Goal: Task Accomplishment & Management: Complete application form

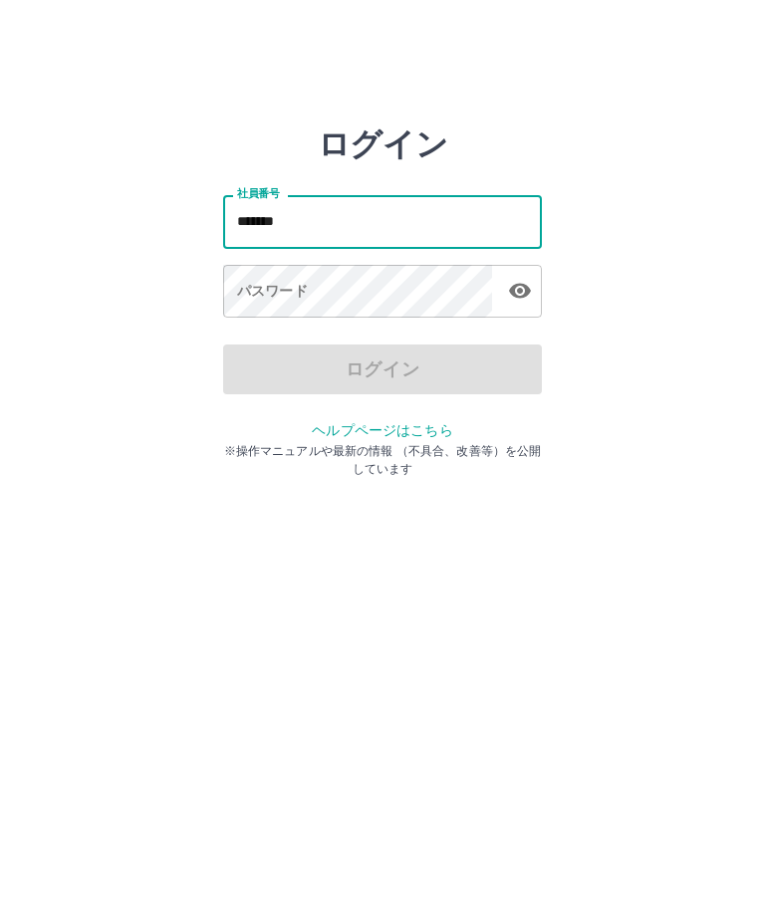
type input "*******"
click at [299, 288] on div "パスワード パスワード" at bounding box center [382, 293] width 319 height 56
click at [267, 288] on div "パスワード パスワード" at bounding box center [382, 293] width 319 height 56
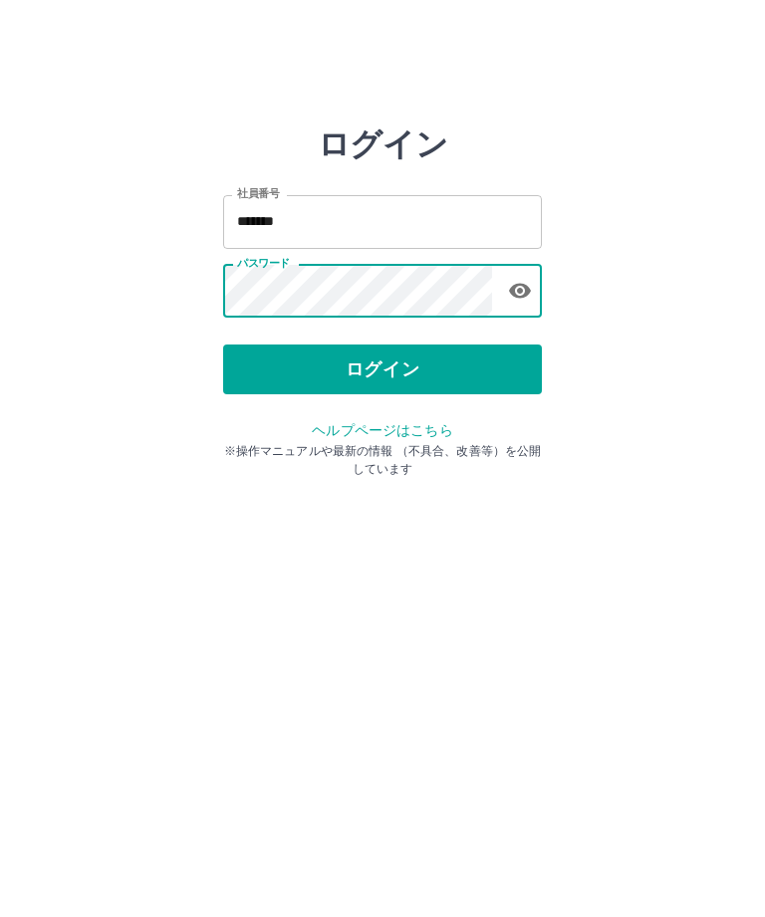
click at [413, 359] on button "ログイン" at bounding box center [382, 369] width 319 height 50
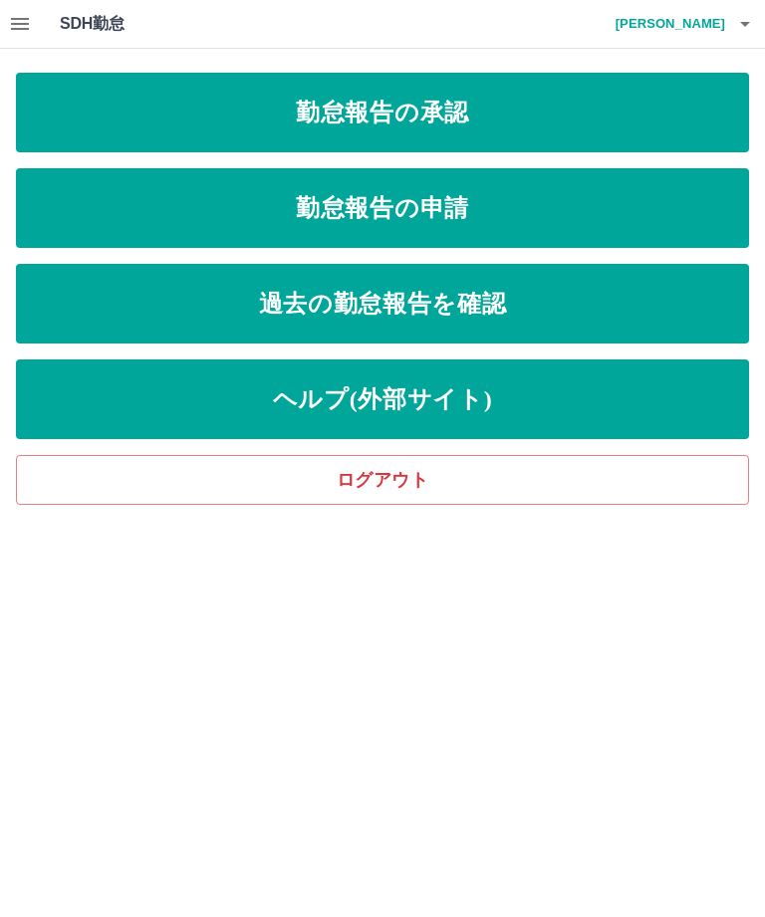
click at [666, 111] on link "勤怠報告の承認" at bounding box center [382, 113] width 733 height 80
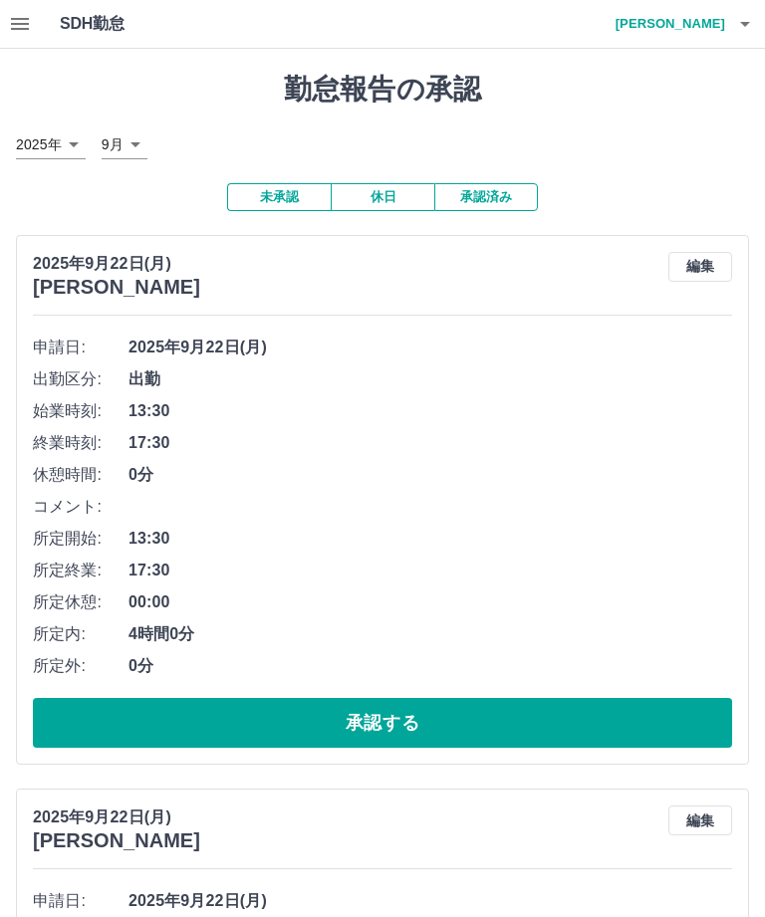
click at [490, 715] on button "承認する" at bounding box center [382, 723] width 699 height 50
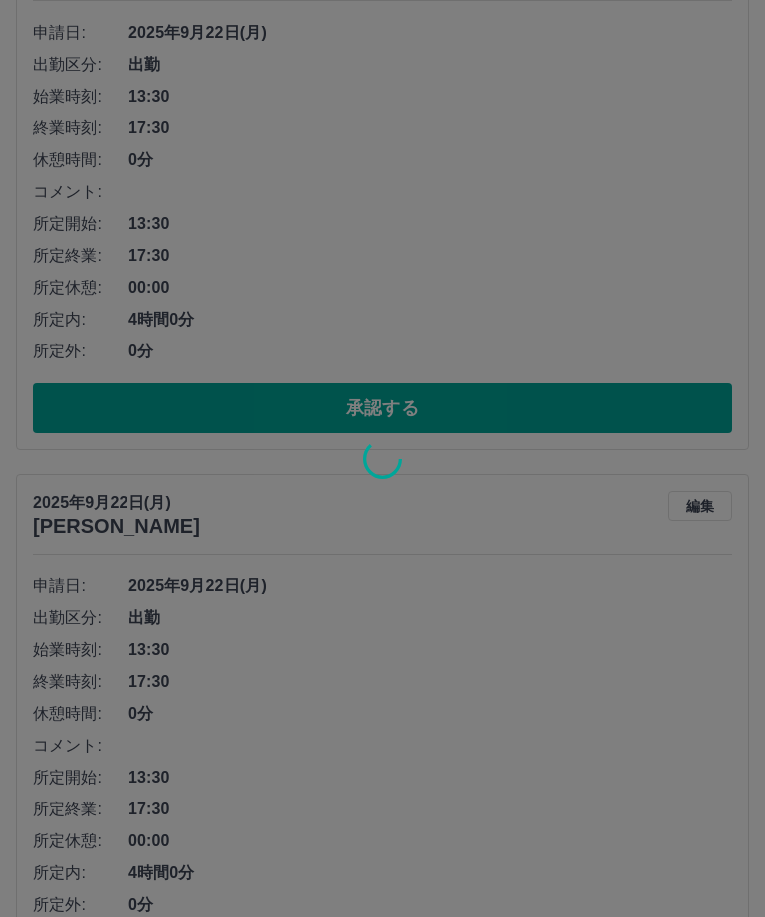
scroll to position [500, 0]
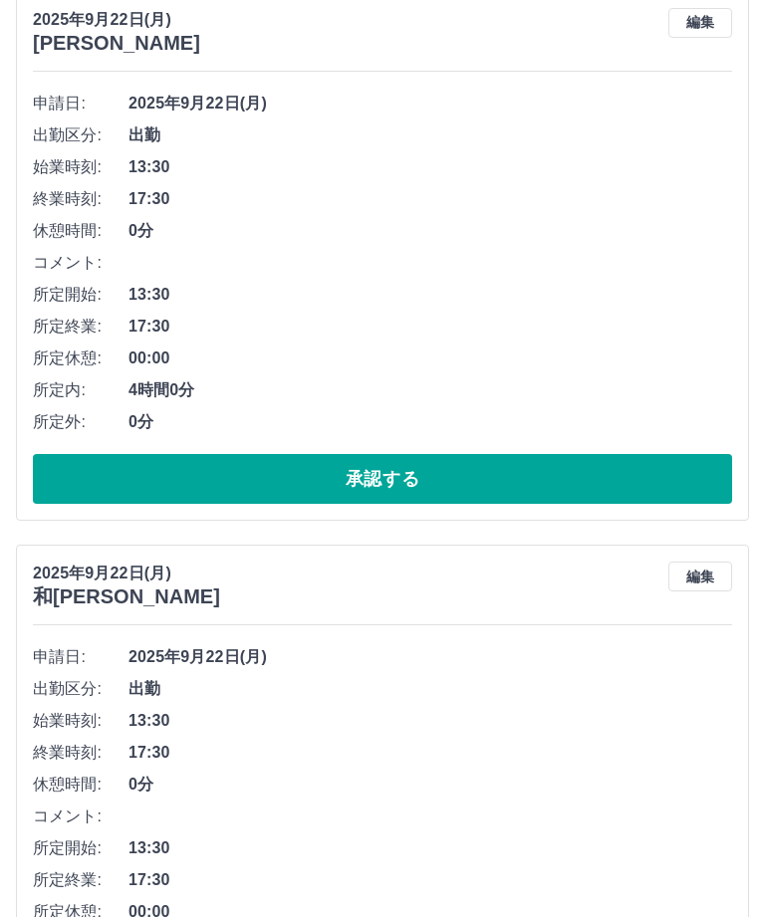
click at [505, 478] on button "承認する" at bounding box center [382, 479] width 699 height 50
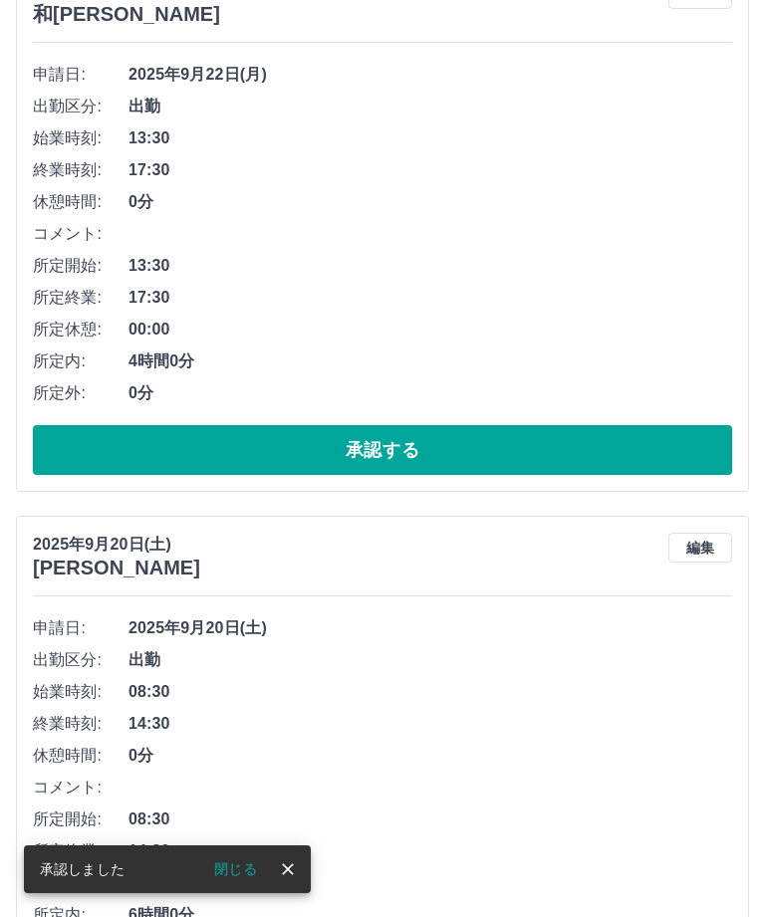
scroll to position [256, 0]
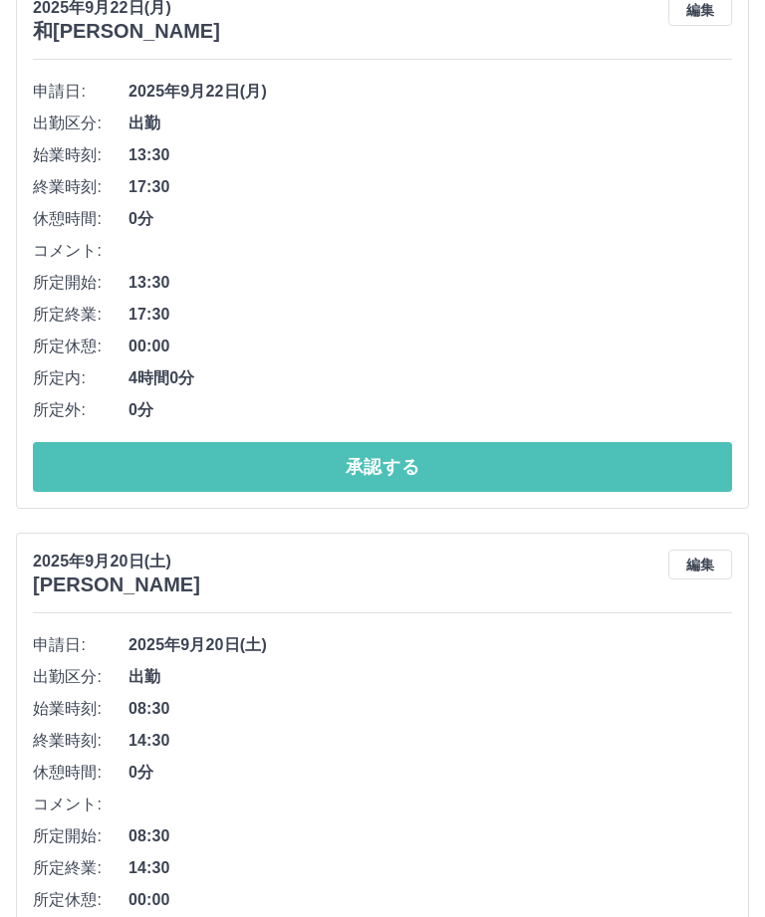
click at [579, 453] on button "承認する" at bounding box center [382, 467] width 699 height 50
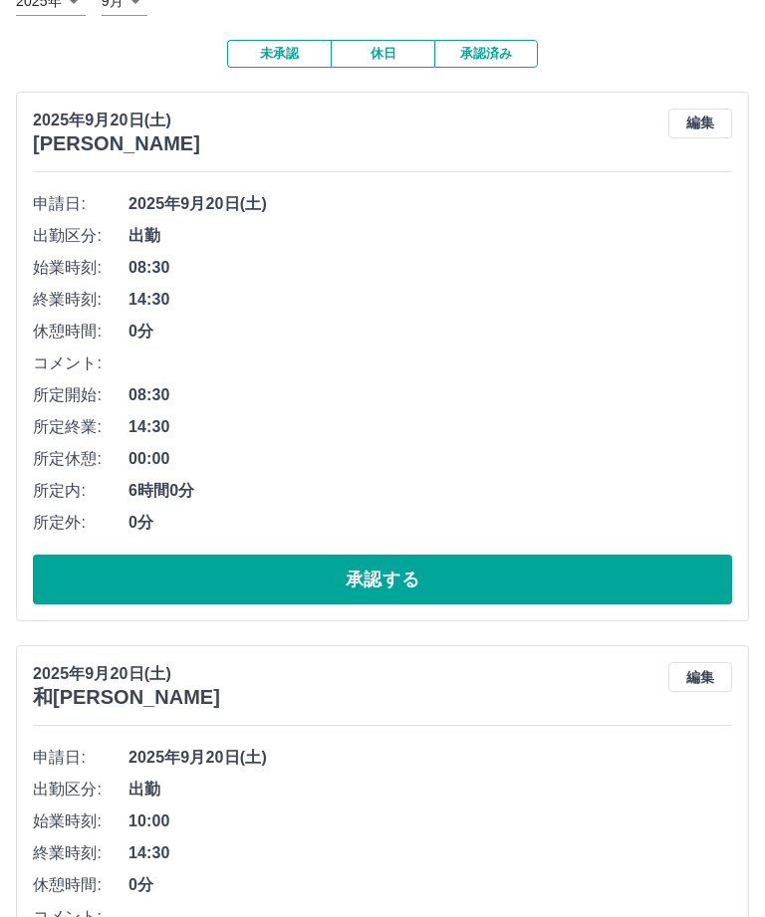
scroll to position [144, 0]
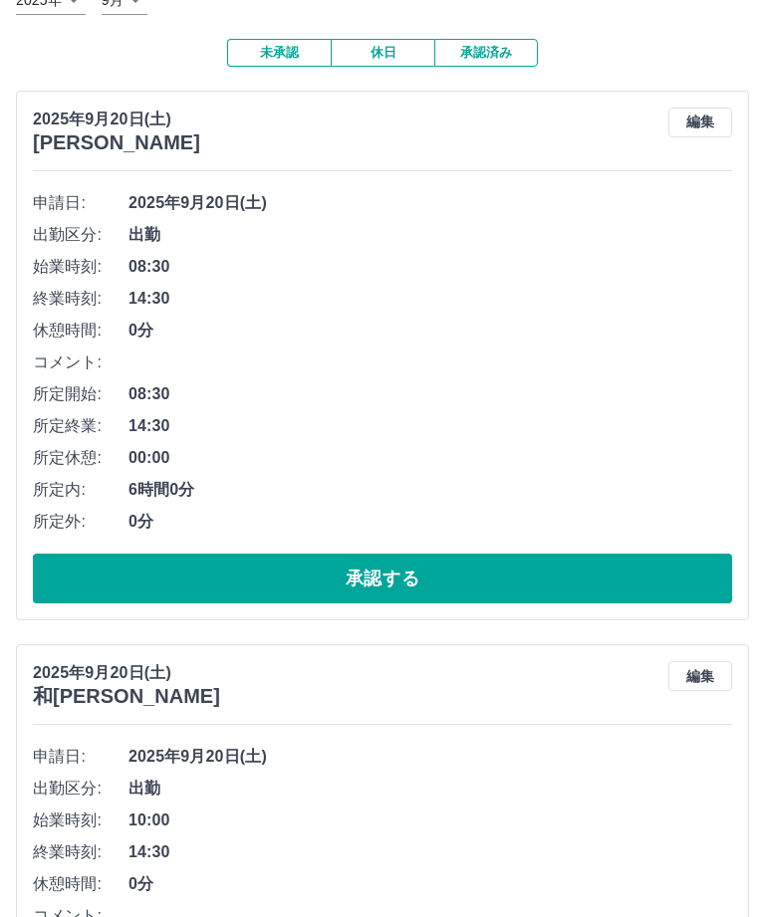
click at [600, 578] on button "承認する" at bounding box center [382, 579] width 699 height 50
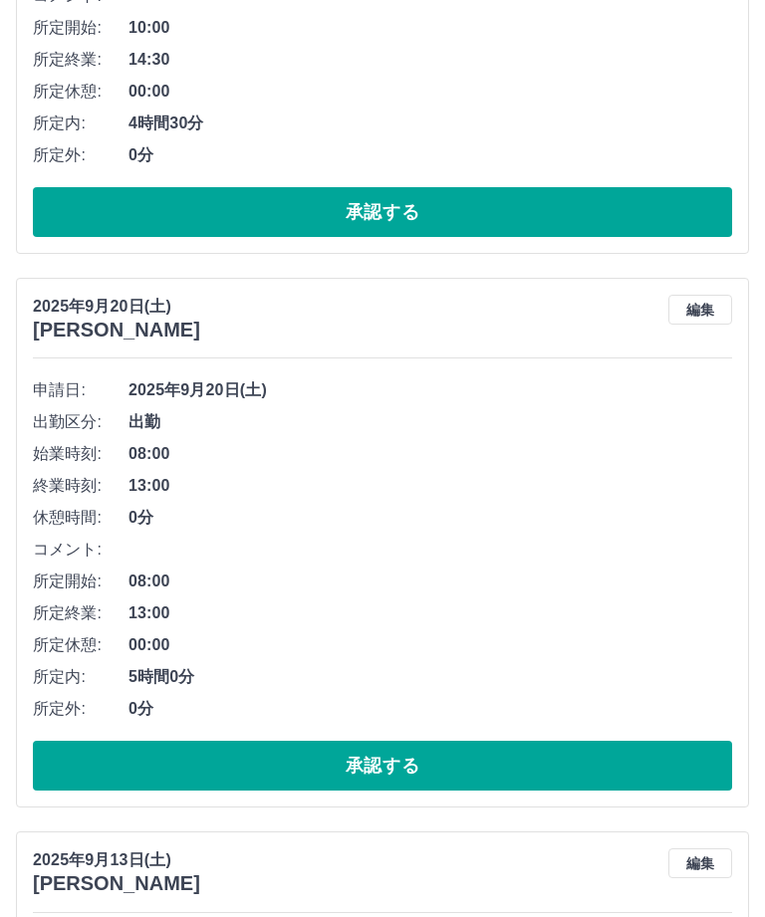
scroll to position [510, 0]
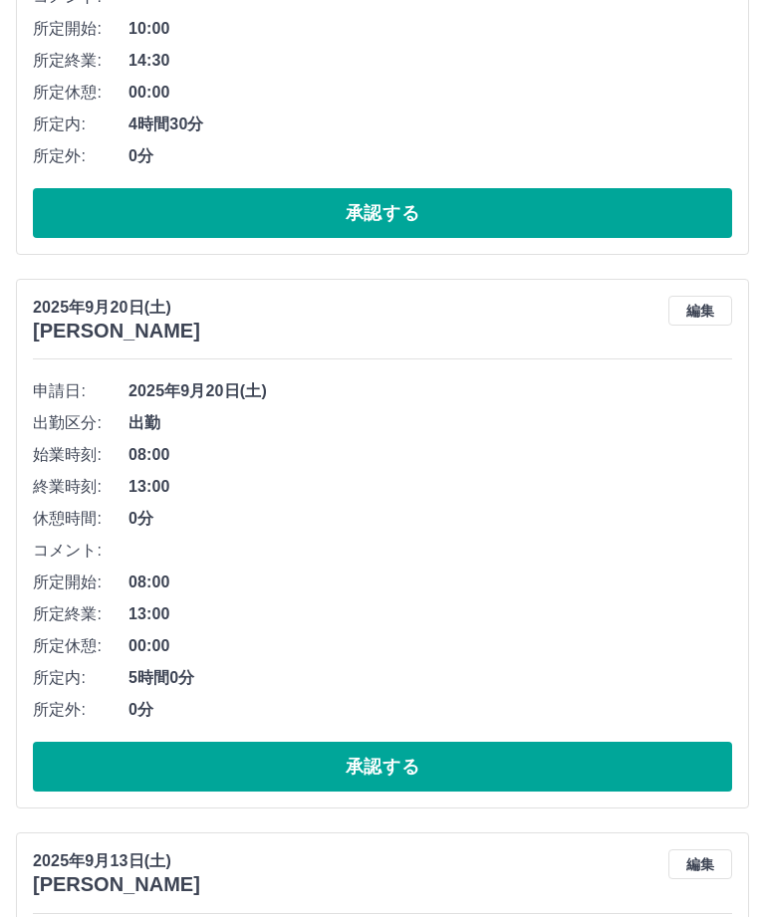
click at [566, 215] on button "承認する" at bounding box center [382, 213] width 699 height 50
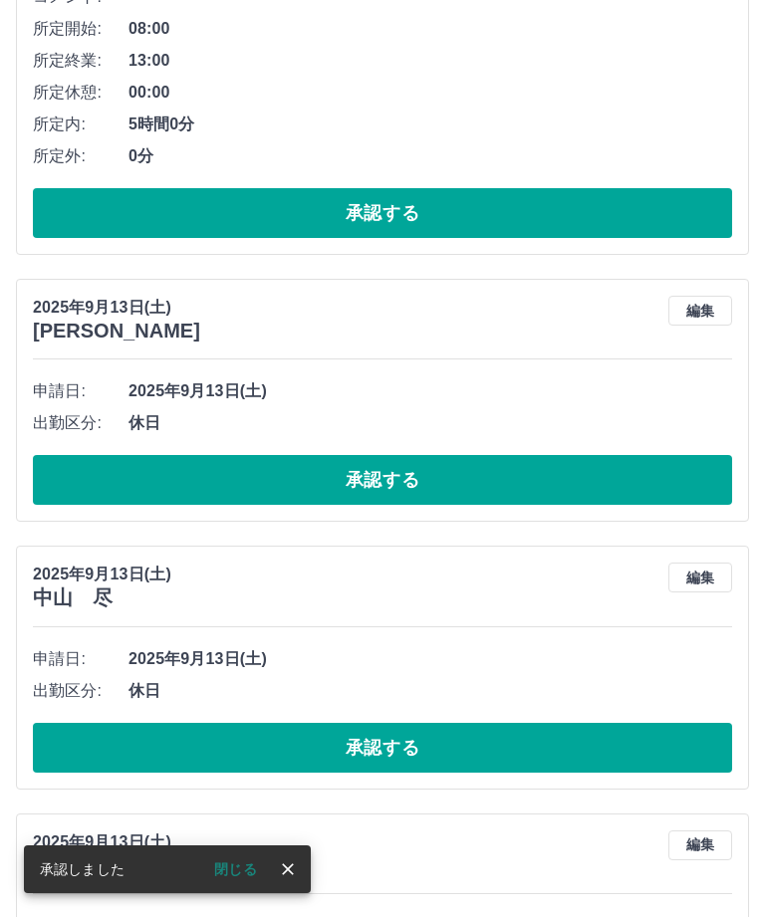
click at [559, 741] on button "承認する" at bounding box center [382, 748] width 699 height 50
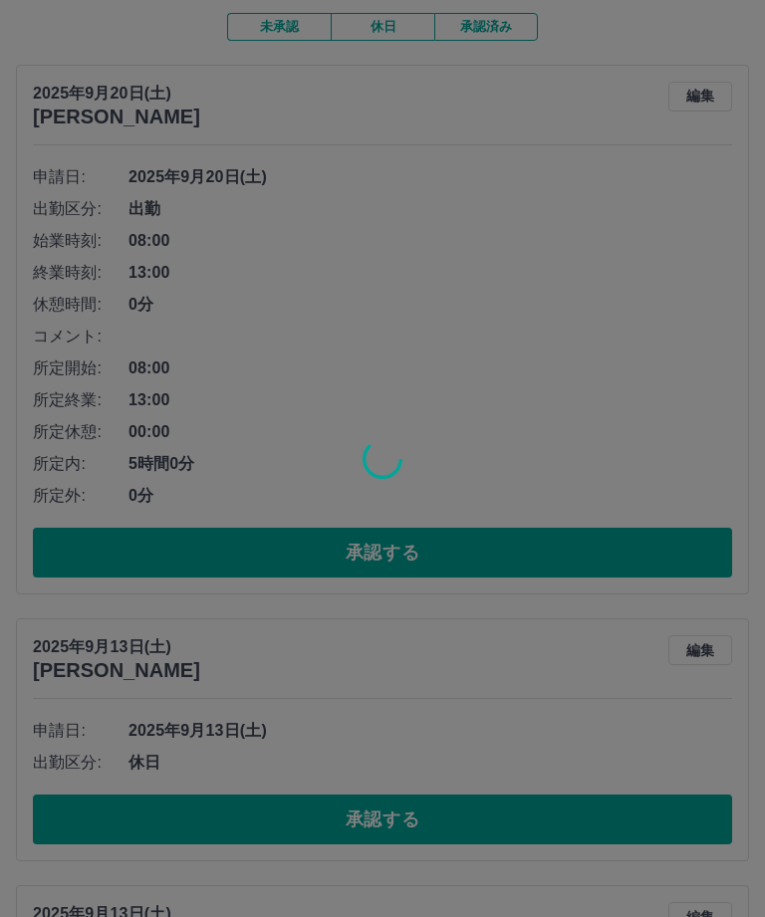
scroll to position [157, 0]
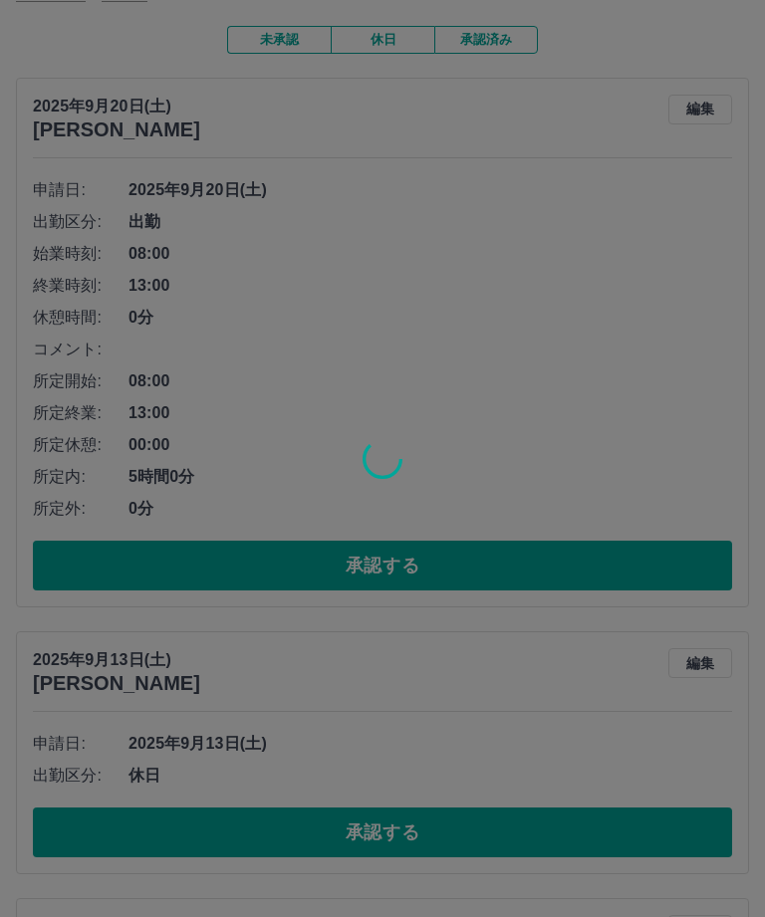
click at [540, 572] on div at bounding box center [382, 458] width 765 height 917
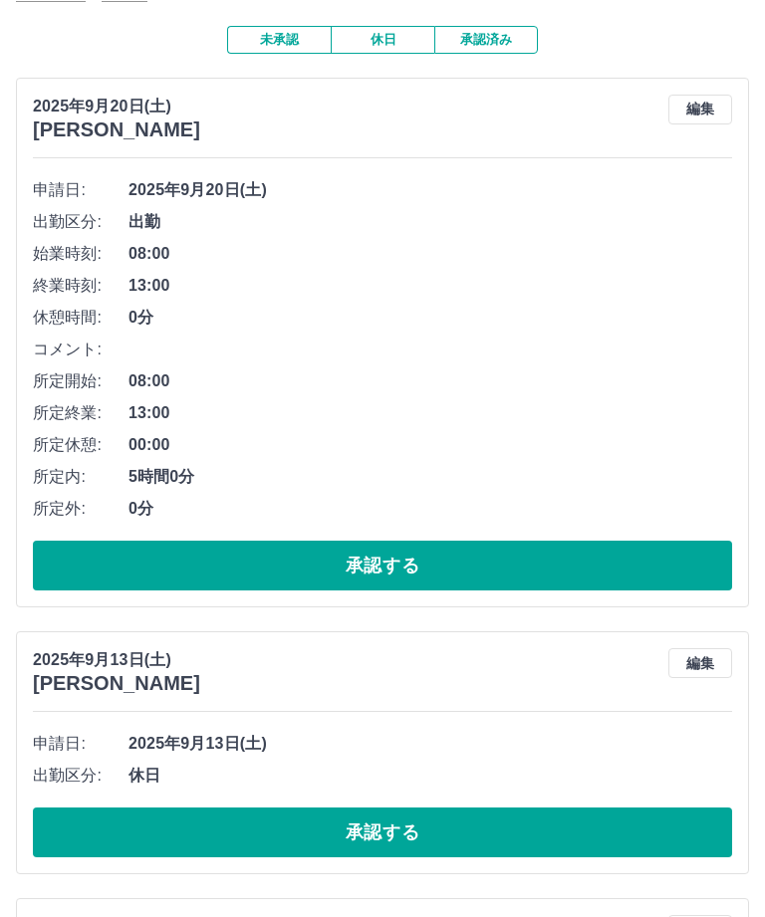
click at [552, 545] on button "承認する" at bounding box center [382, 566] width 699 height 50
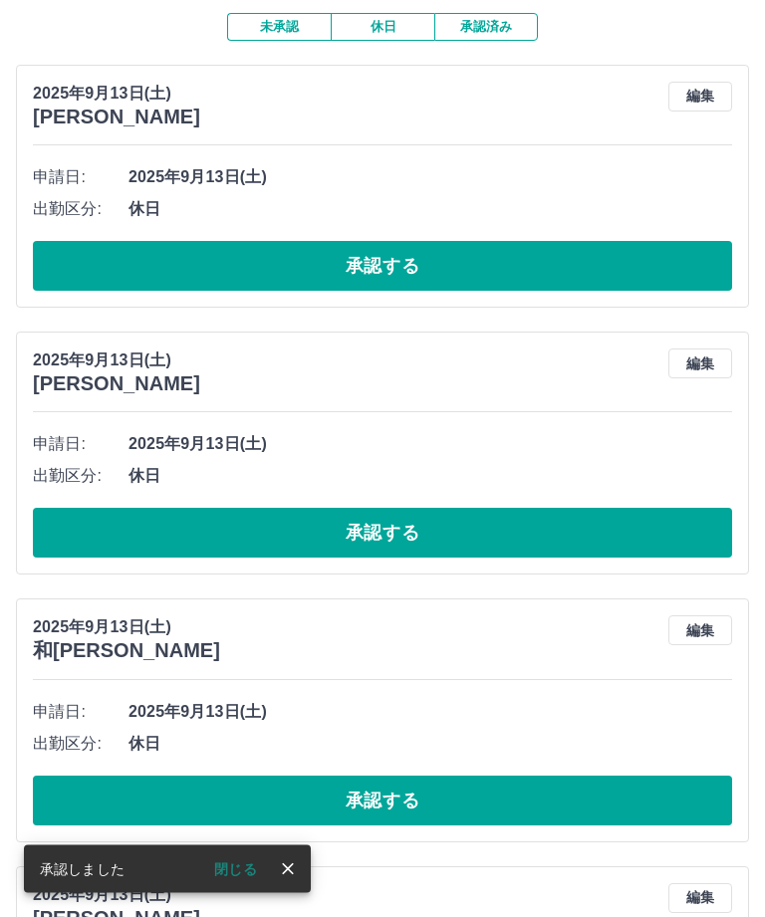
scroll to position [168, 0]
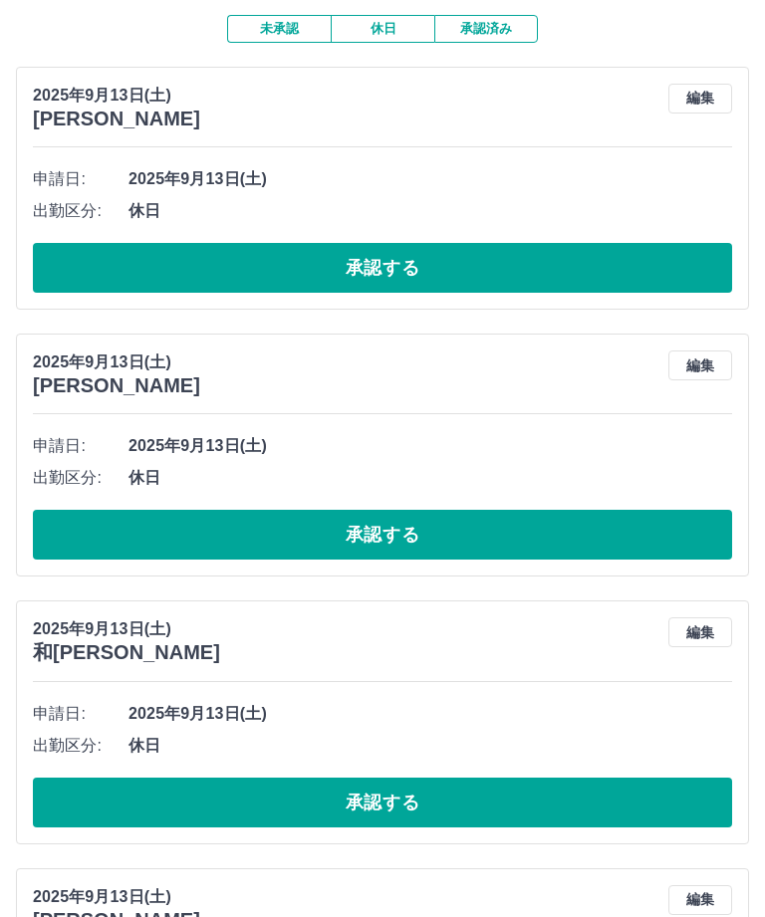
click at [571, 261] on button "承認する" at bounding box center [382, 268] width 699 height 50
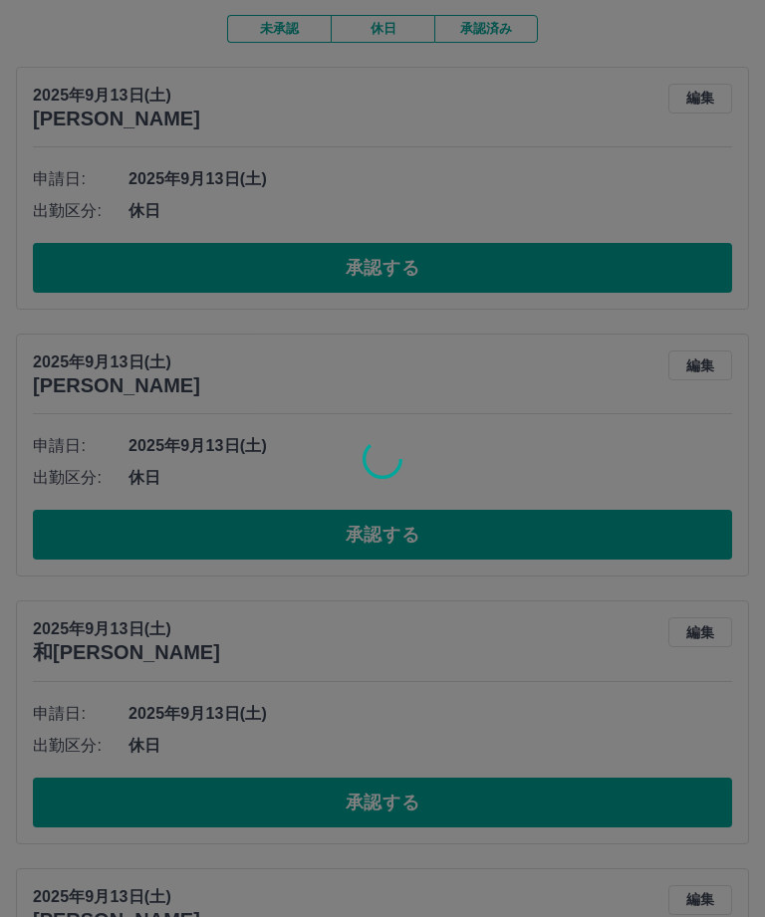
click at [514, 552] on div at bounding box center [382, 458] width 765 height 917
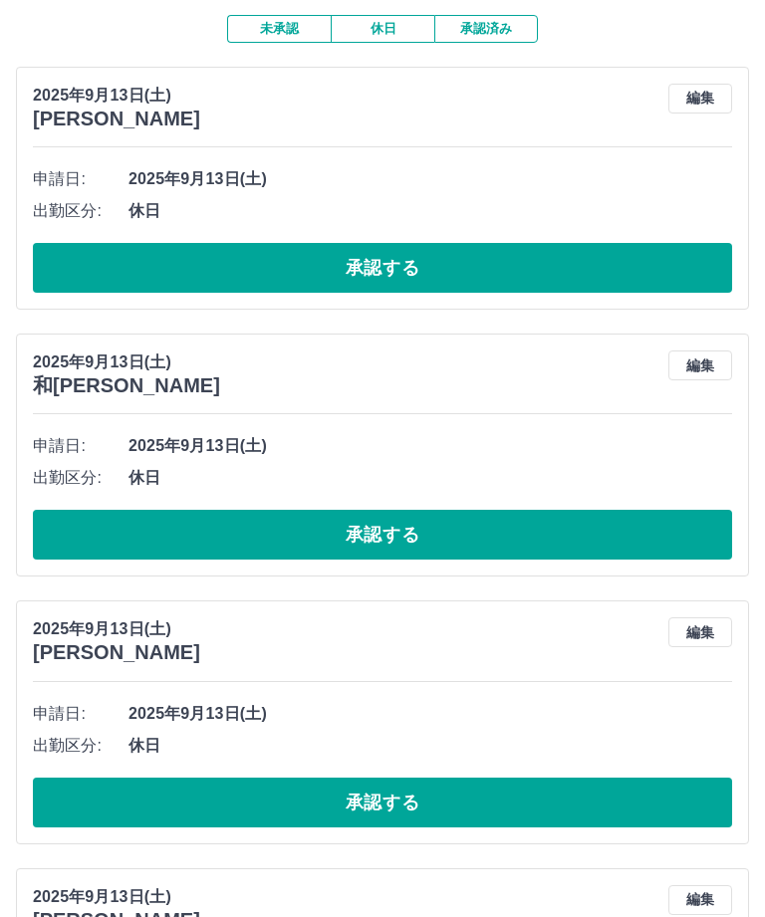
click at [597, 281] on button "承認する" at bounding box center [382, 268] width 699 height 50
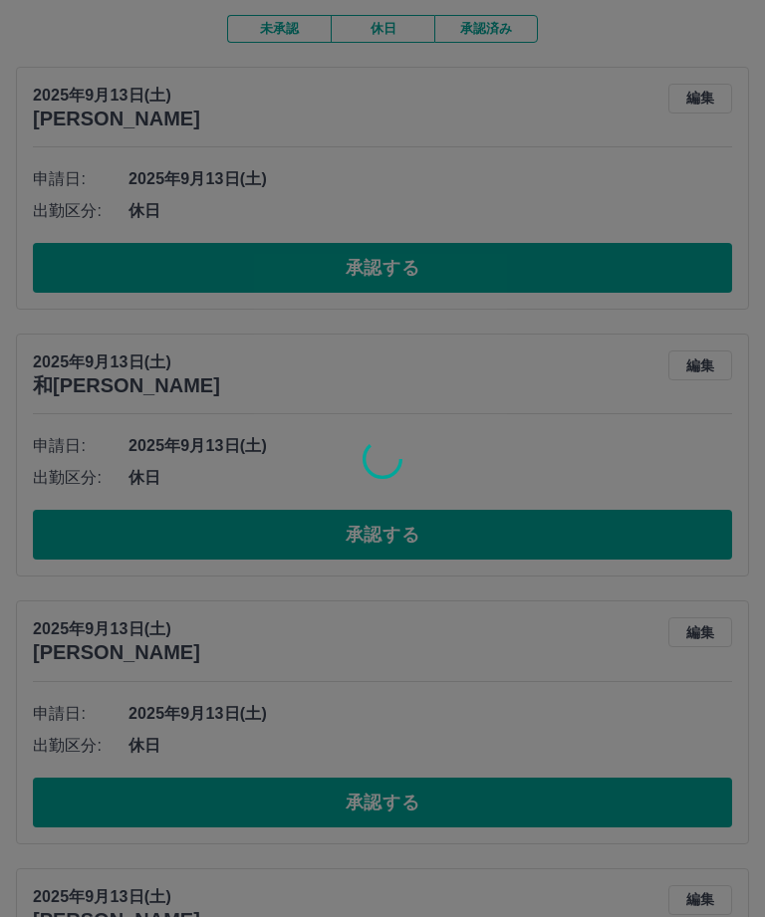
click at [639, 533] on div at bounding box center [382, 458] width 765 height 917
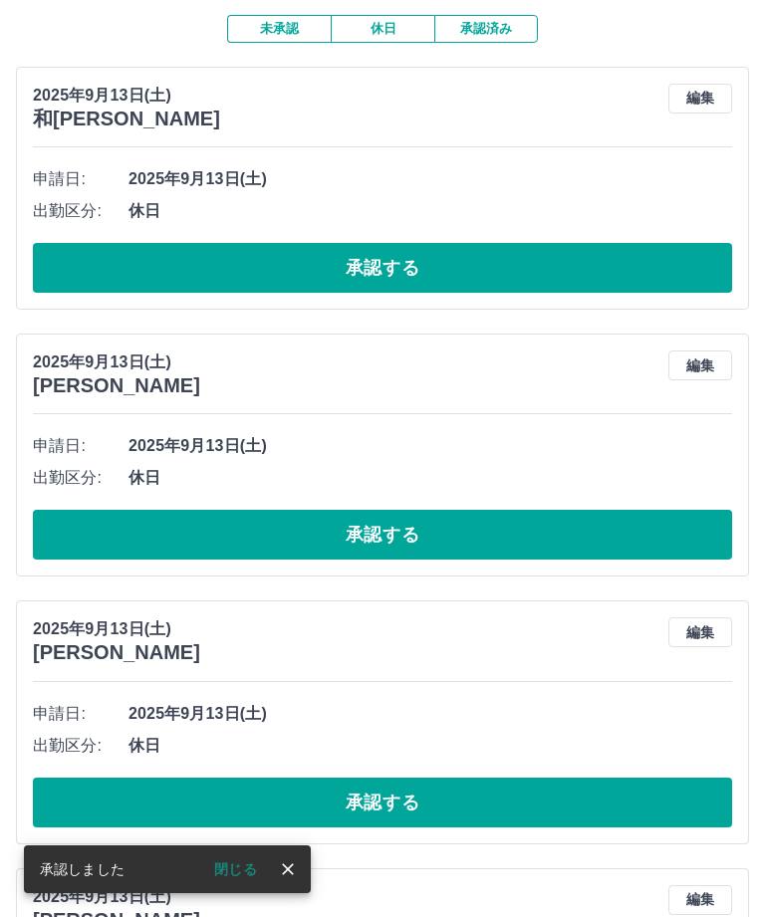
click at [523, 259] on button "承認する" at bounding box center [382, 268] width 699 height 50
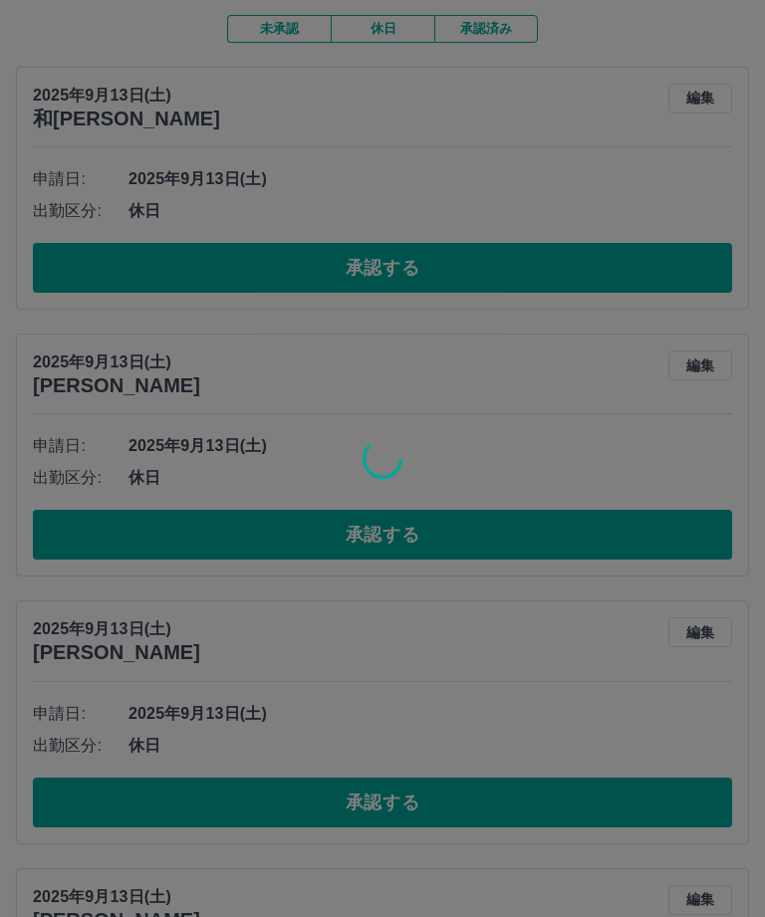
click at [520, 531] on div at bounding box center [382, 458] width 765 height 917
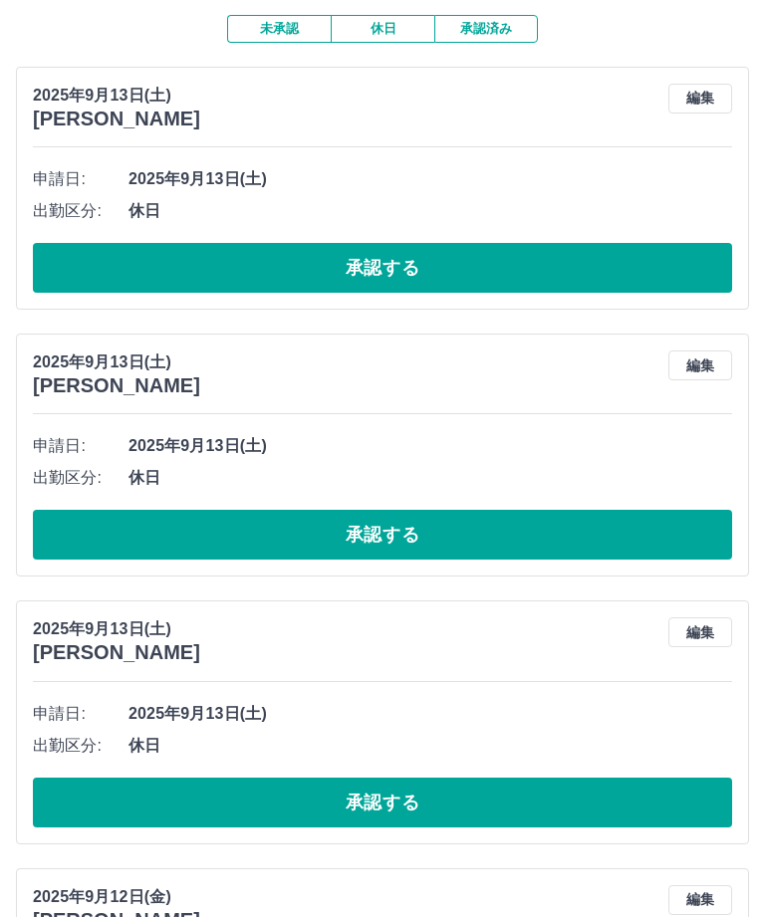
scroll to position [140, 0]
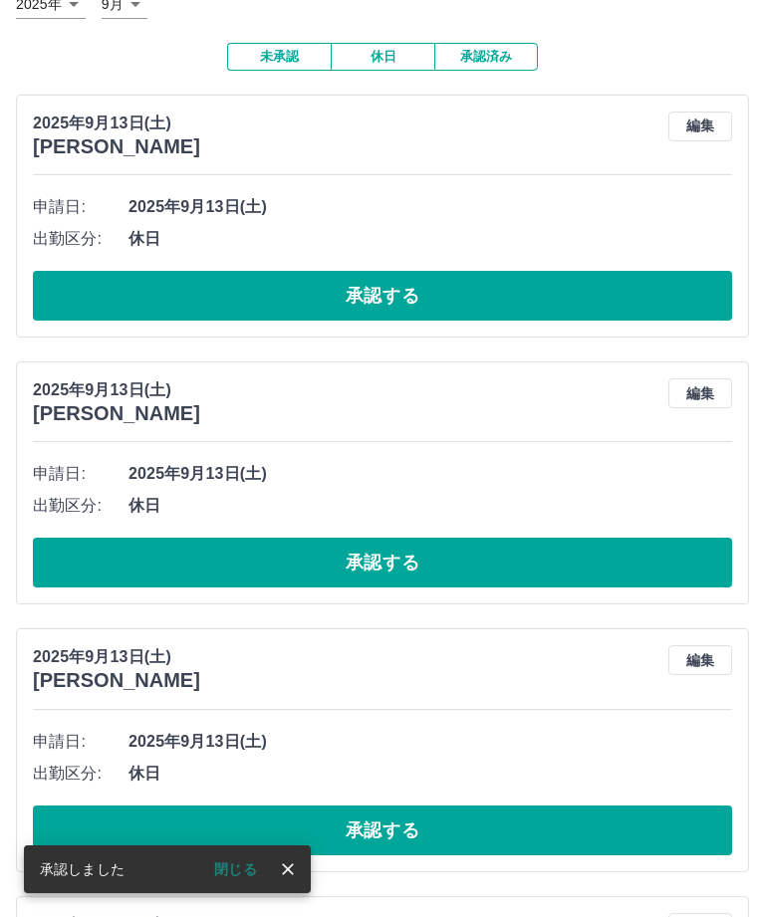
click at [556, 290] on button "承認する" at bounding box center [382, 296] width 699 height 50
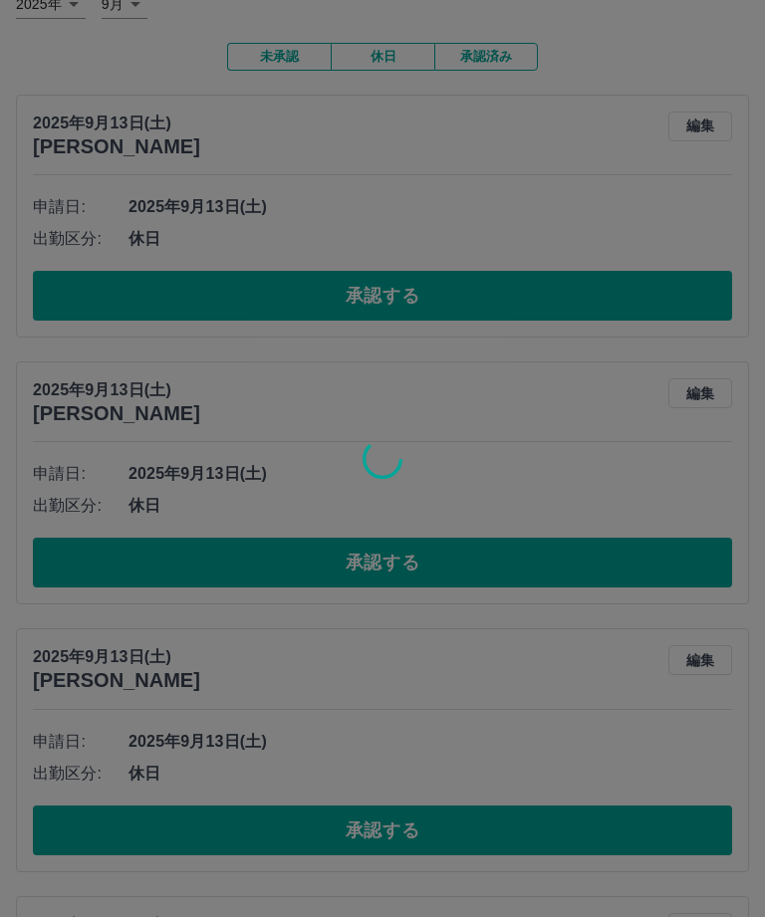
click at [486, 542] on div at bounding box center [382, 458] width 765 height 917
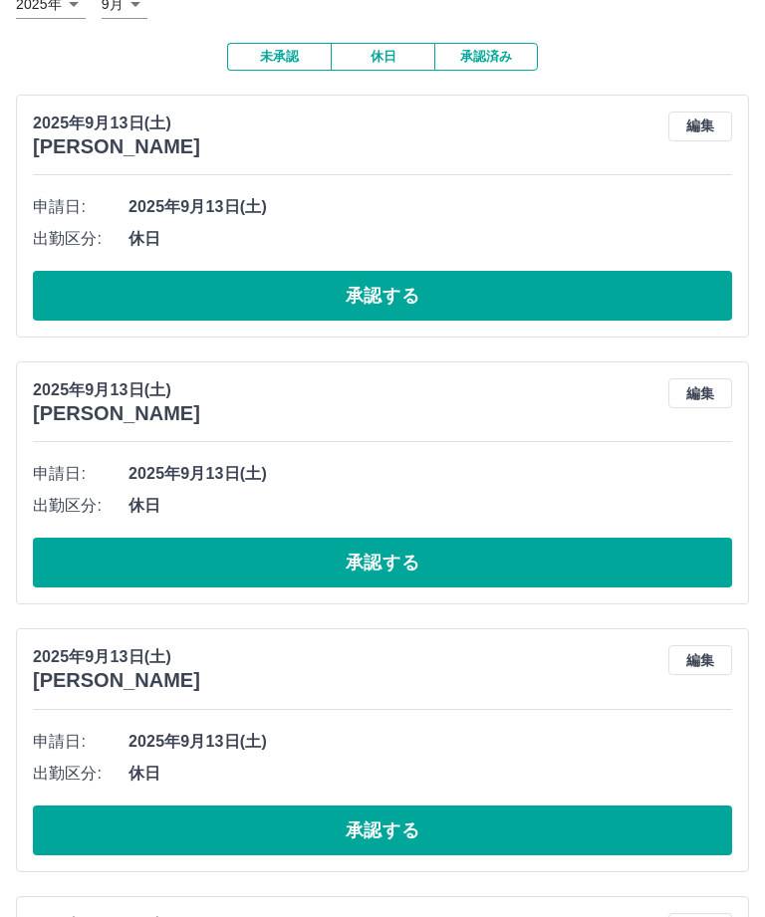
click at [485, 541] on div at bounding box center [382, 458] width 765 height 917
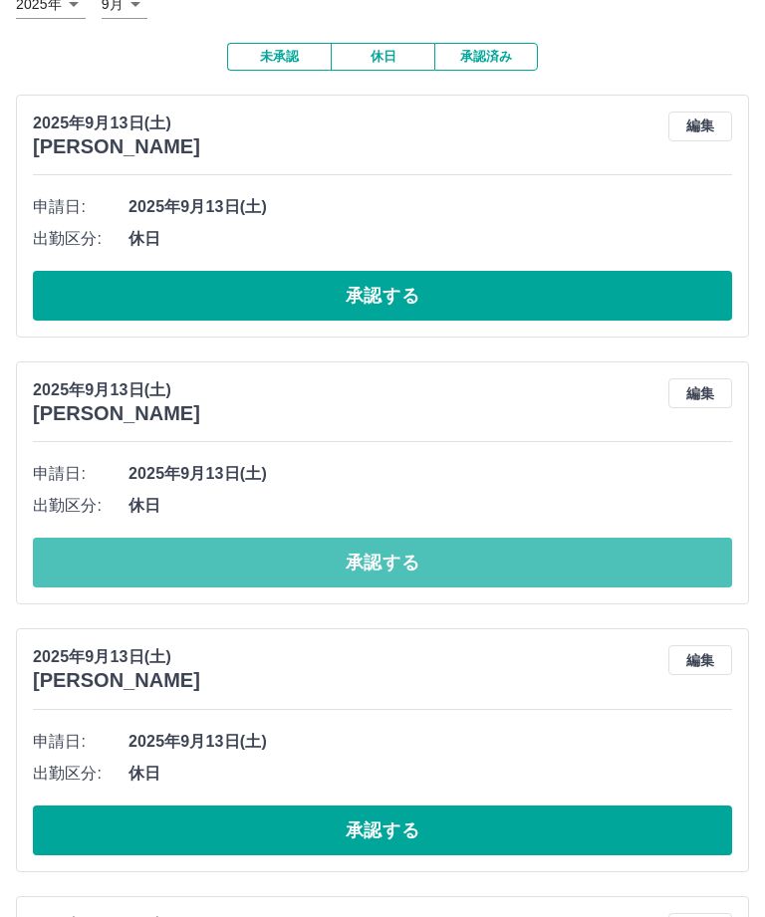
click at [511, 563] on button "承認する" at bounding box center [382, 563] width 699 height 50
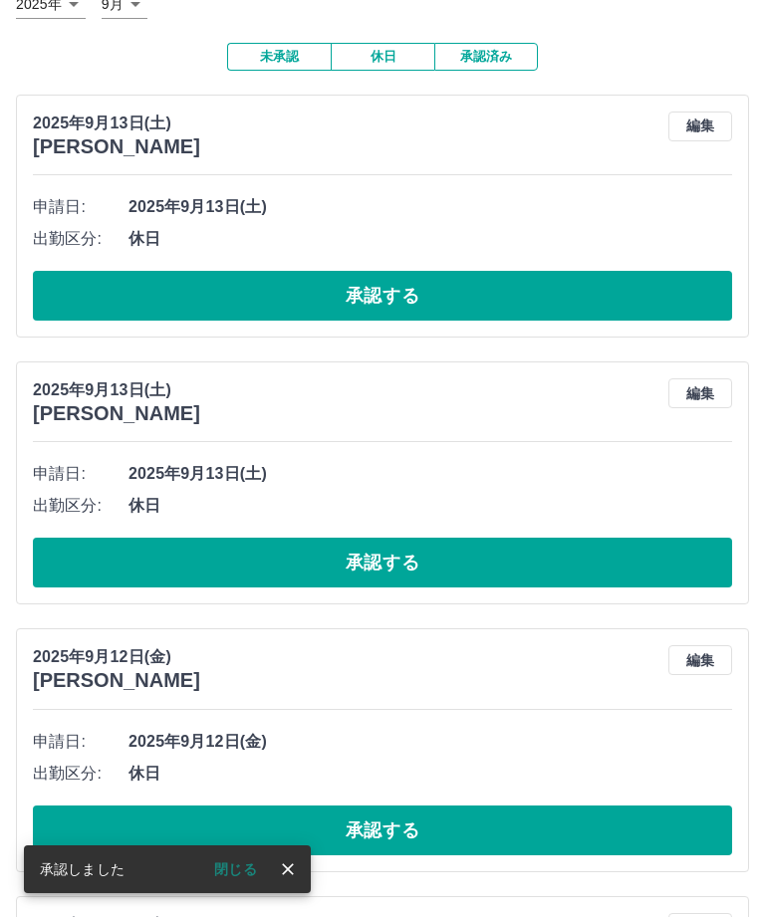
click at [515, 305] on button "承認する" at bounding box center [382, 296] width 699 height 50
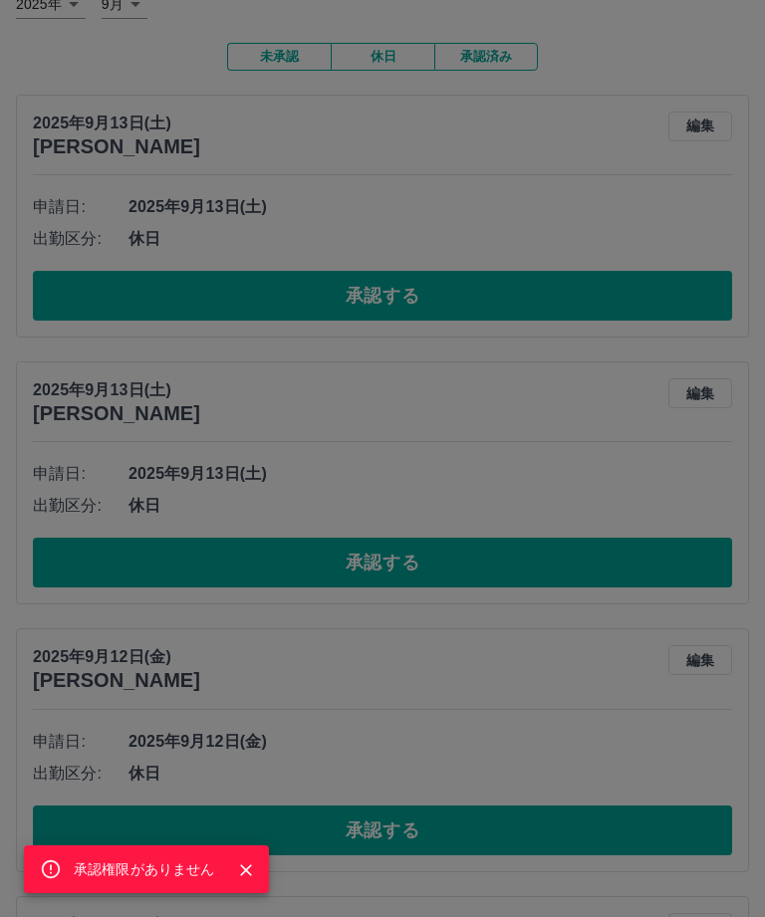
click at [575, 561] on div "承認権限がありません" at bounding box center [382, 458] width 765 height 917
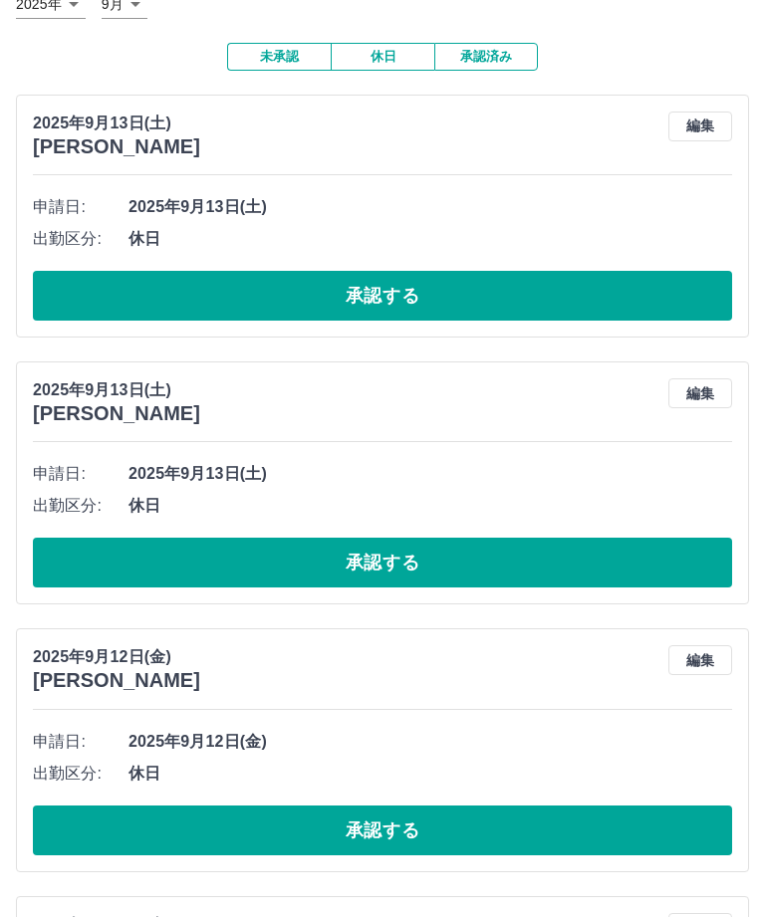
click at [403, 296] on button "承認する" at bounding box center [382, 296] width 699 height 50
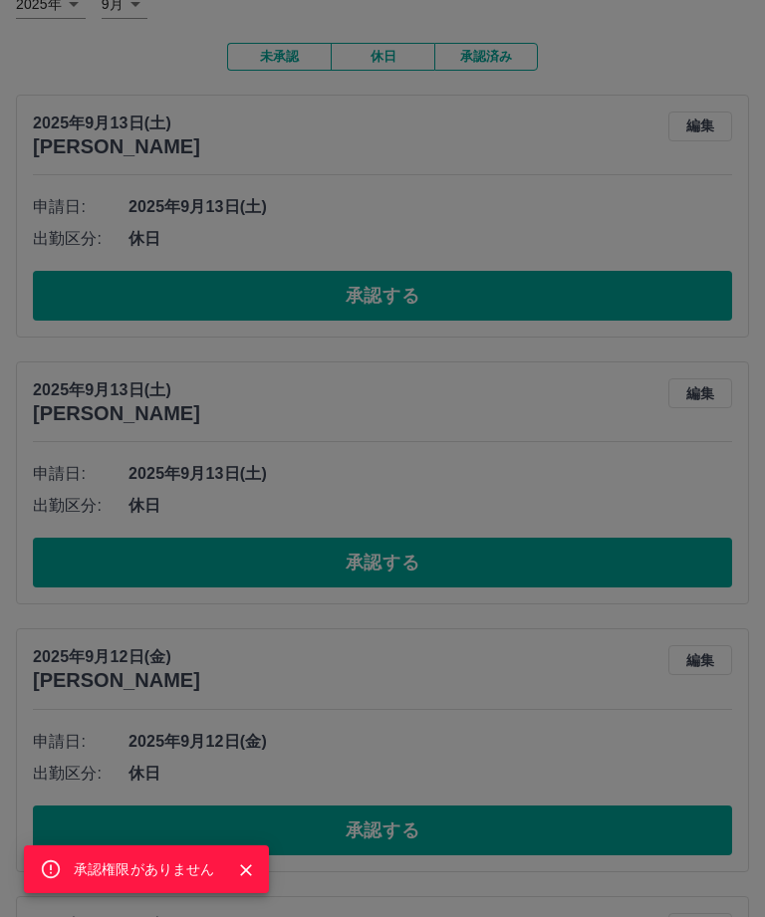
click at [527, 581] on div "承認権限がありません" at bounding box center [382, 458] width 765 height 917
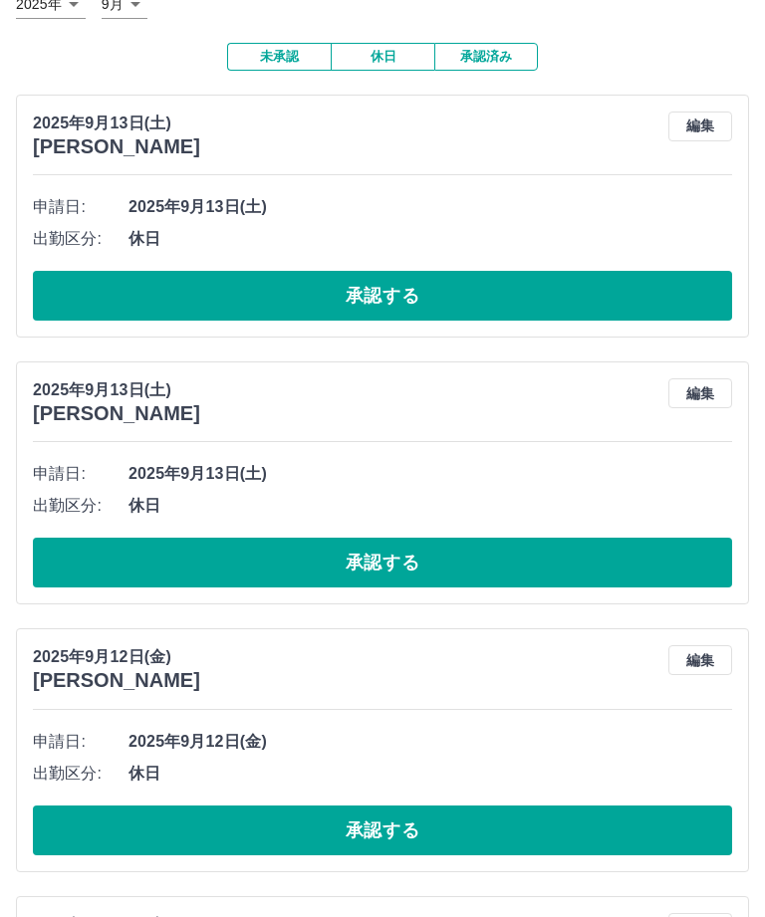
click at [512, 285] on button "承認する" at bounding box center [382, 296] width 699 height 50
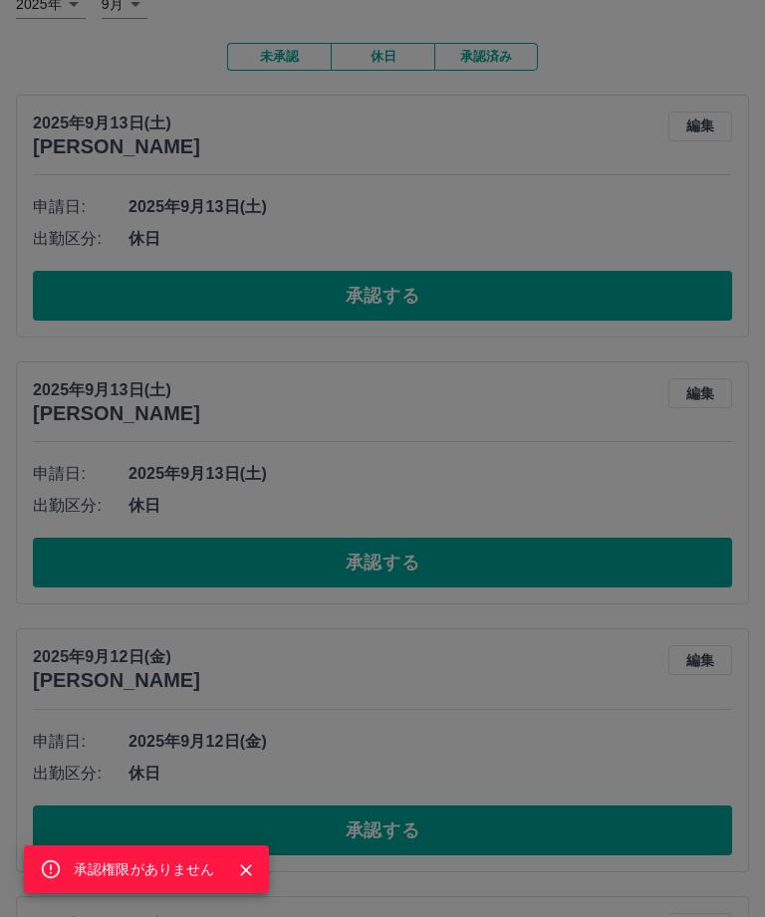
click at [508, 561] on div "承認権限がありません" at bounding box center [382, 458] width 765 height 917
click at [507, 560] on div "承認権限がありません" at bounding box center [382, 458] width 765 height 917
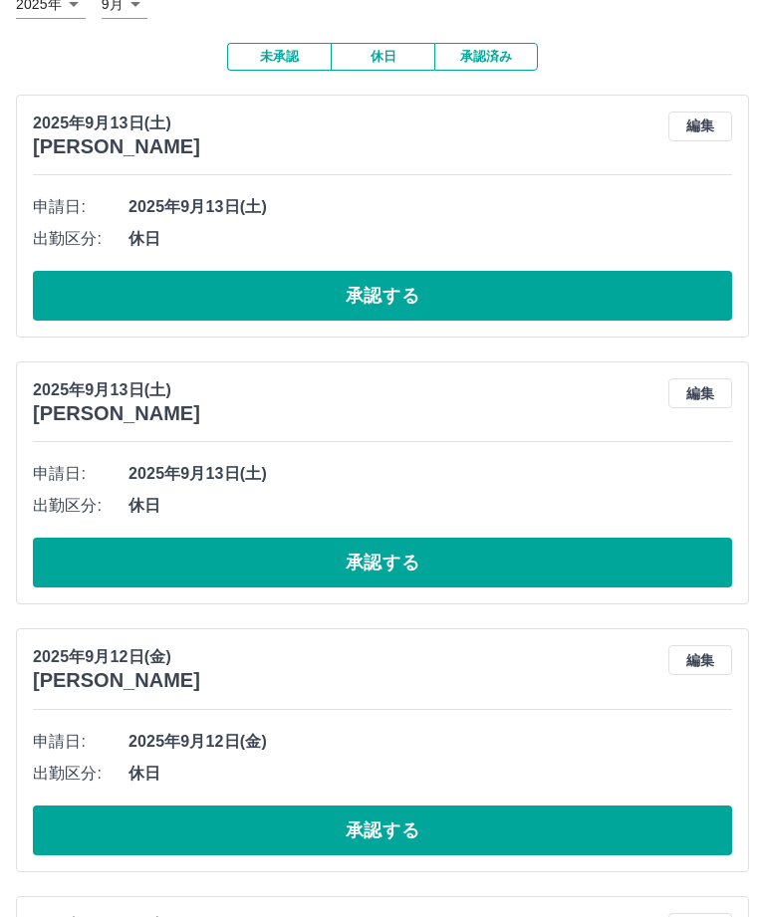
click at [537, 552] on button "承認する" at bounding box center [382, 563] width 699 height 50
click at [536, 551] on div "承認権限がありません" at bounding box center [382, 458] width 765 height 917
click at [551, 545] on button "承認する" at bounding box center [382, 563] width 699 height 50
click at [550, 545] on button "承認する" at bounding box center [382, 563] width 699 height 50
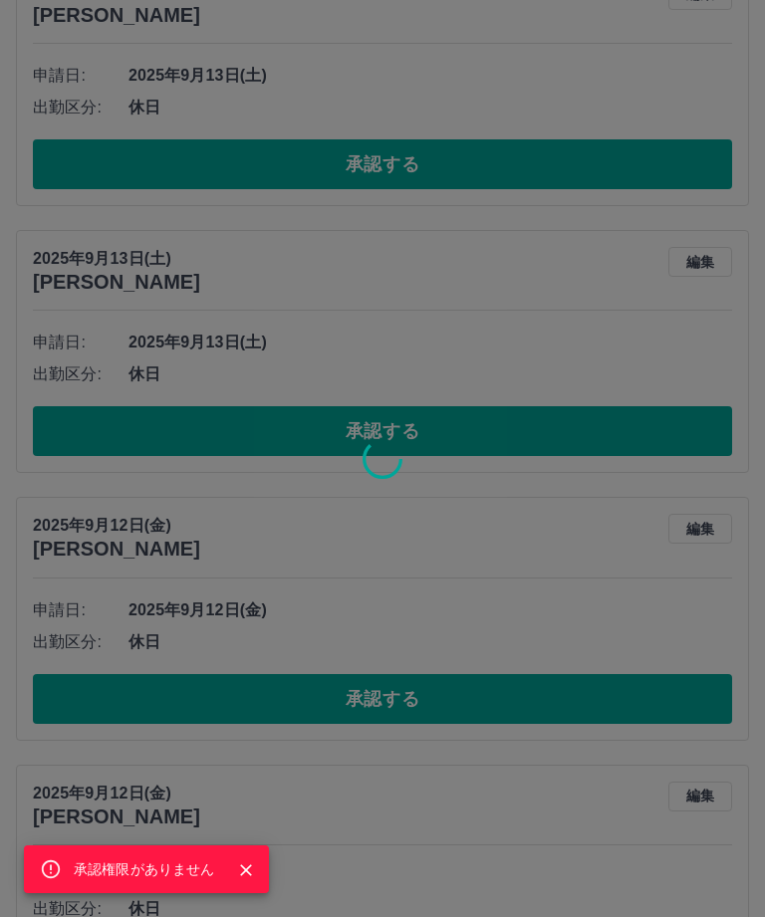
scroll to position [315, 0]
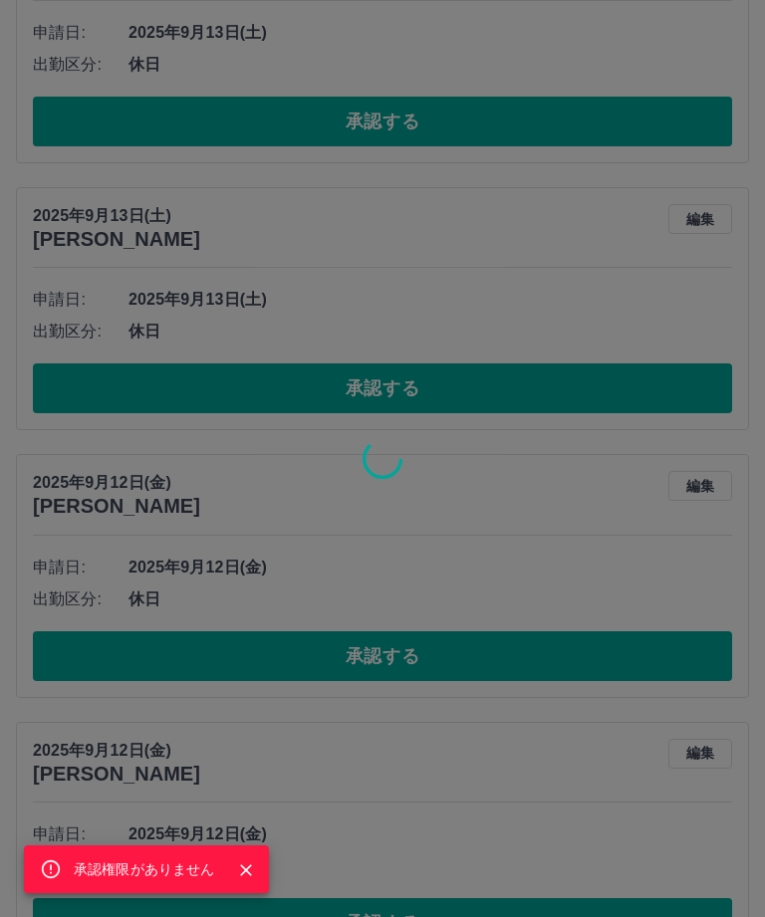
click at [571, 563] on div "承認権限がありません" at bounding box center [382, 458] width 765 height 917
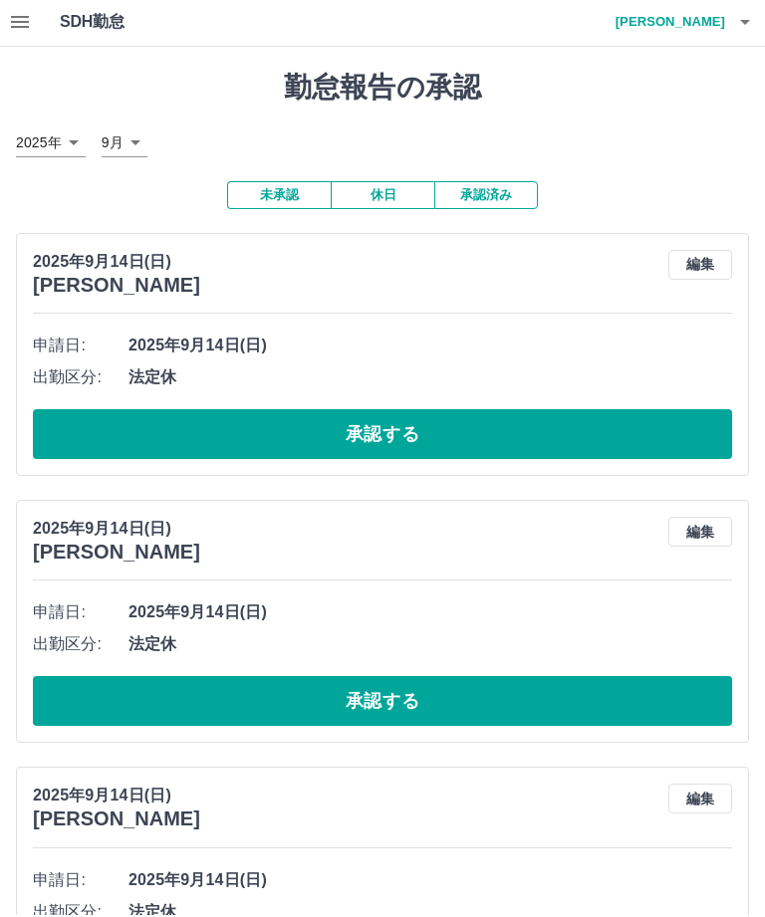
scroll to position [9, 0]
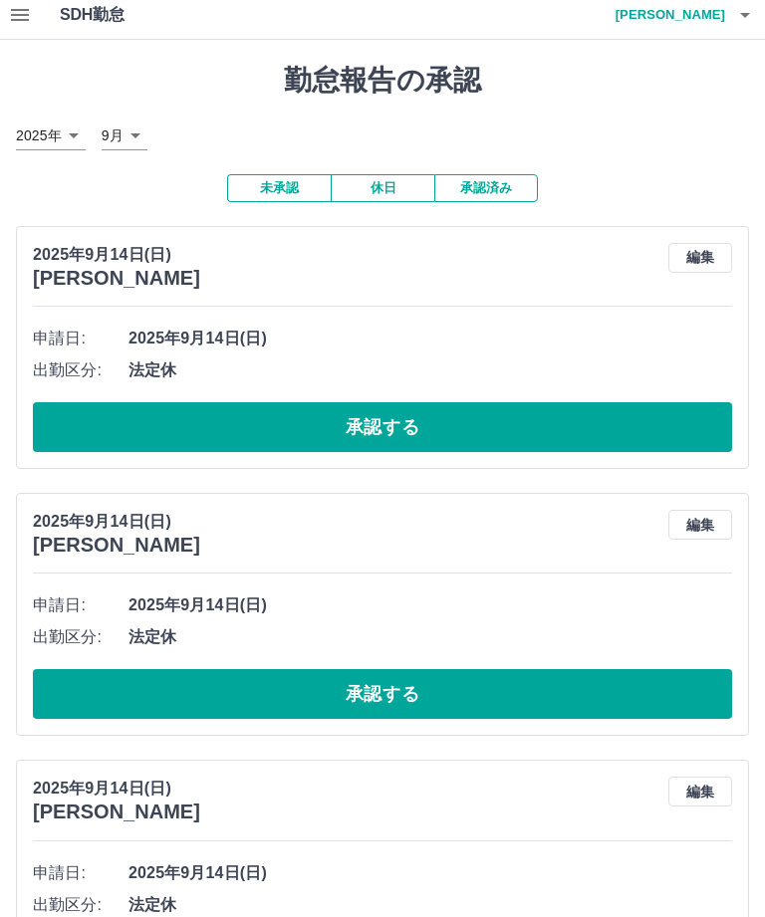
click at [529, 426] on button "承認する" at bounding box center [382, 427] width 699 height 50
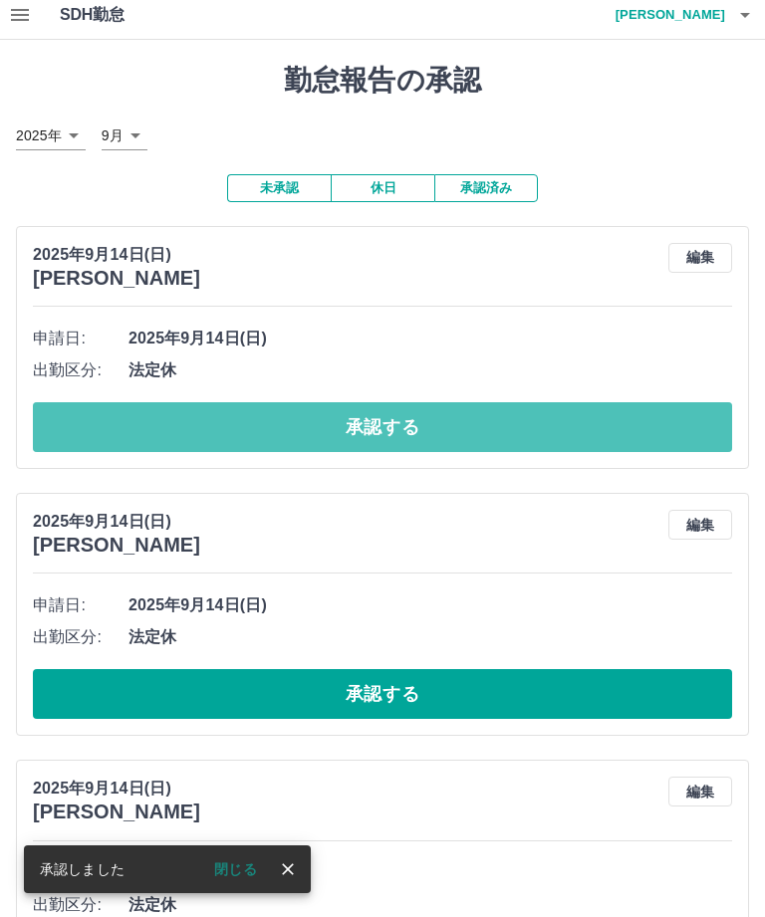
click at [487, 420] on button "承認する" at bounding box center [382, 427] width 699 height 50
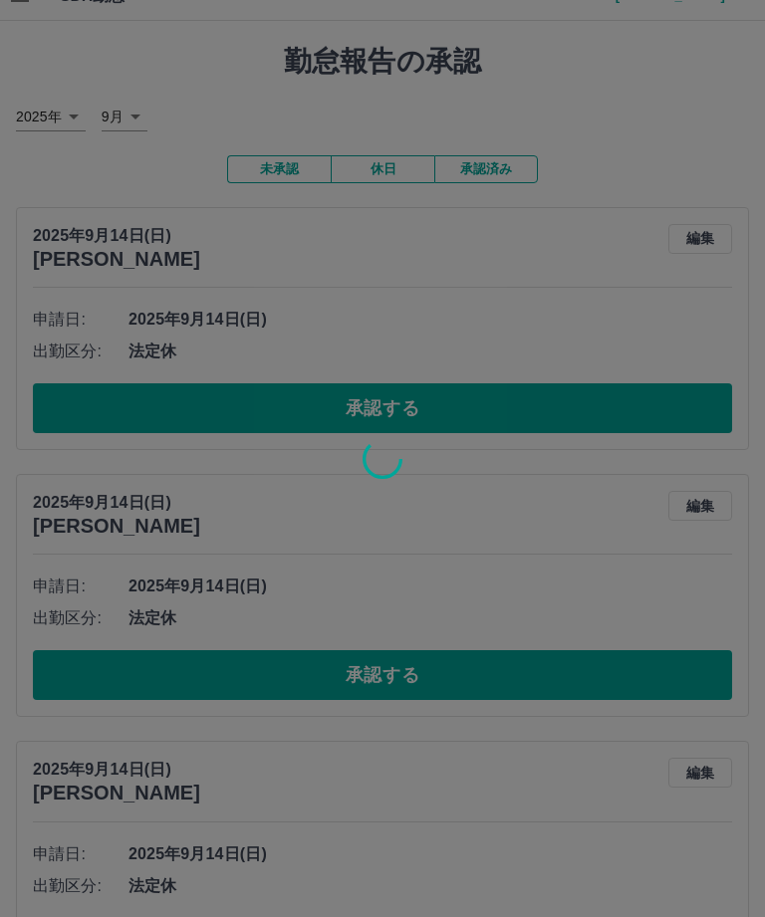
scroll to position [89, 0]
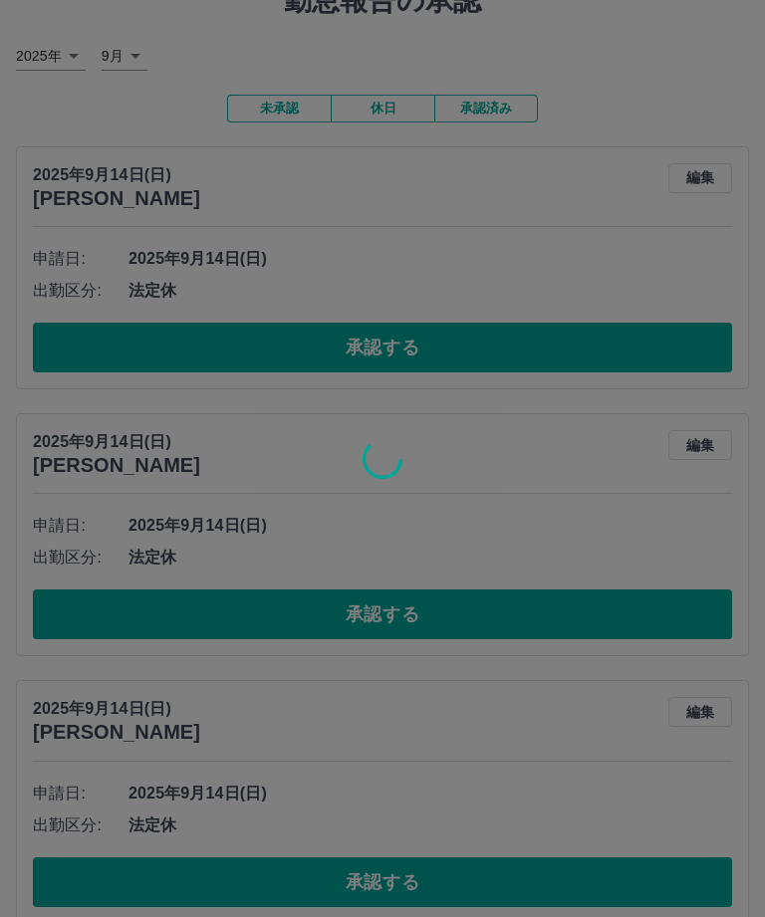
click at [598, 360] on div at bounding box center [382, 458] width 765 height 917
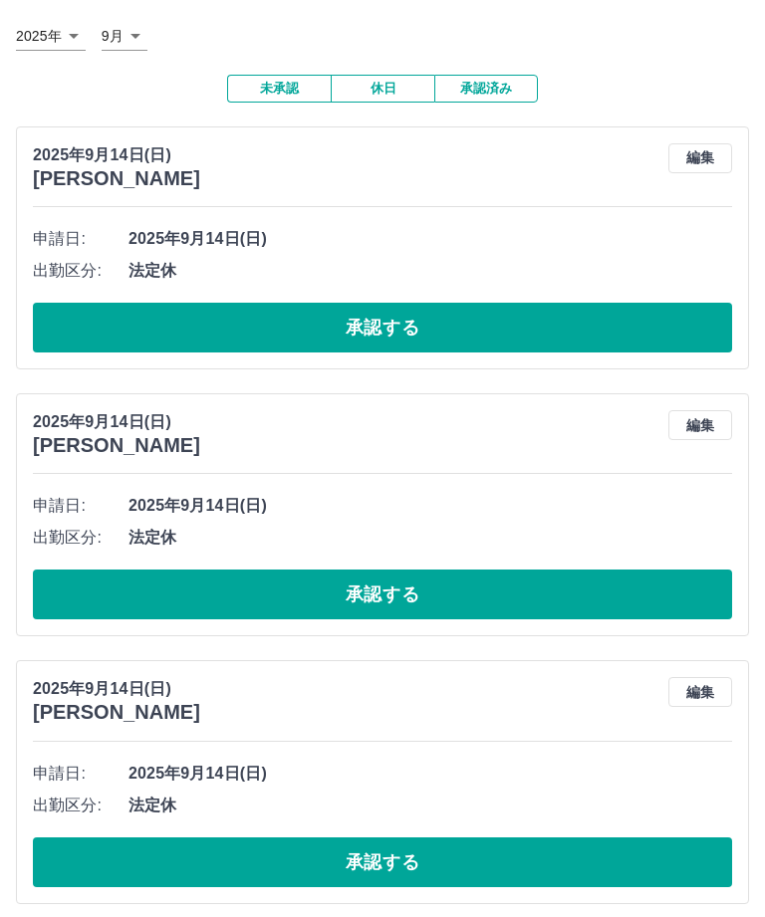
scroll to position [103, 0]
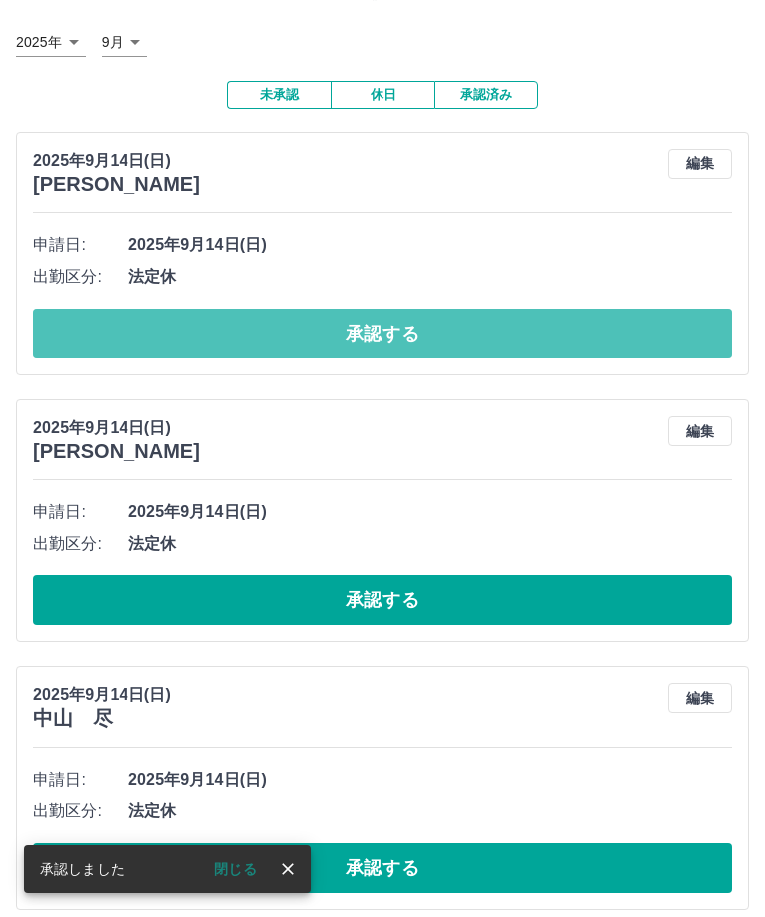
click at [528, 329] on button "承認する" at bounding box center [382, 334] width 699 height 50
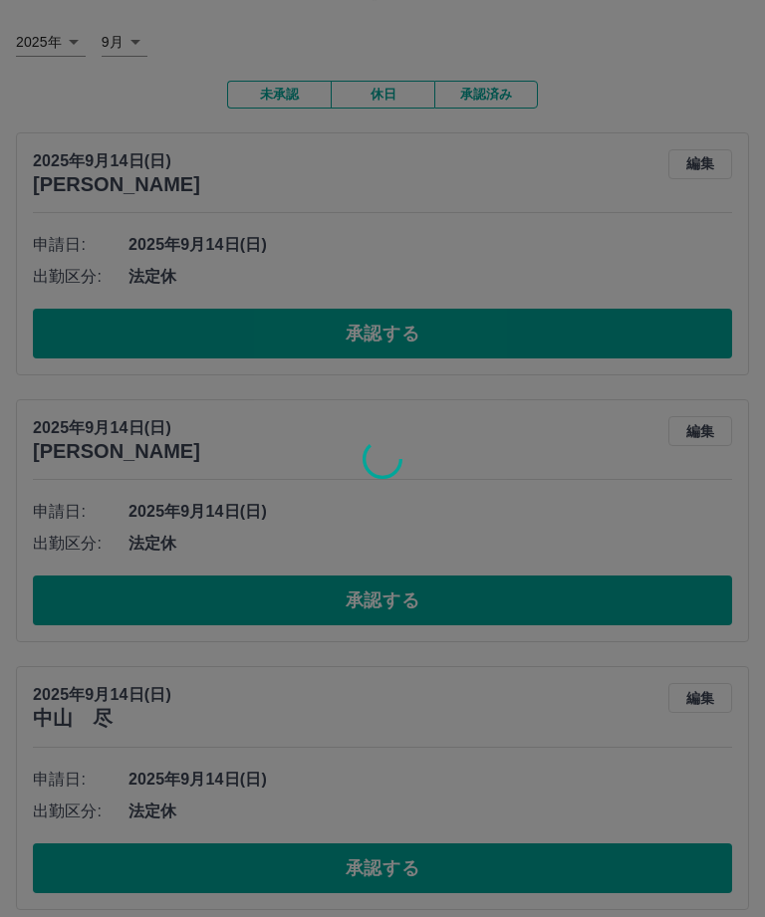
click at [493, 583] on div at bounding box center [382, 458] width 765 height 917
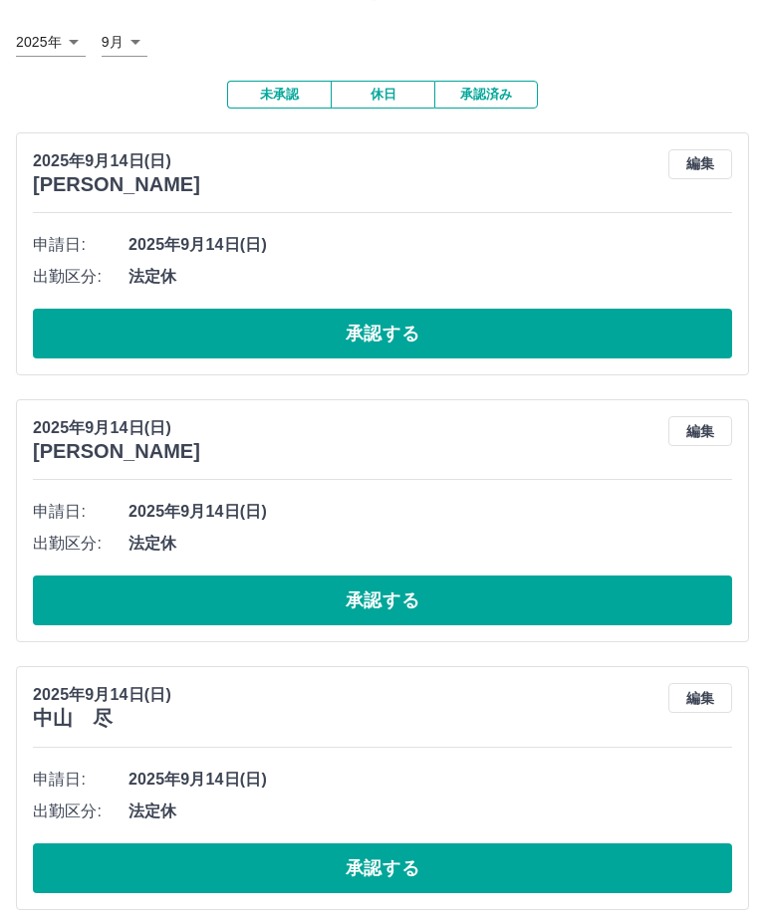
click at [619, 578] on button "承認する" at bounding box center [382, 600] width 699 height 50
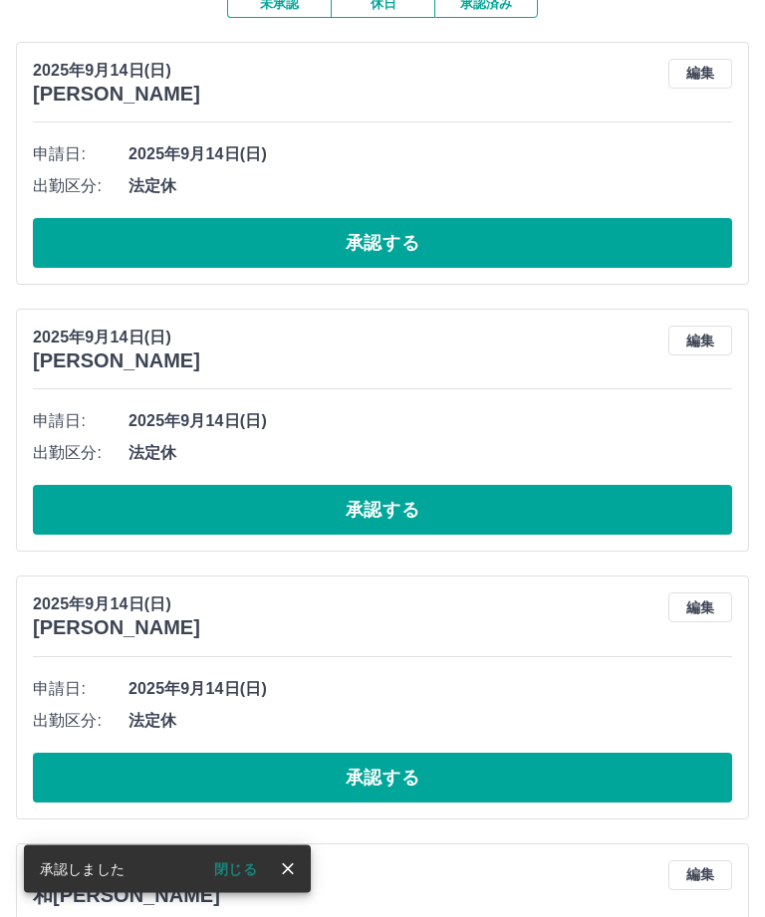
scroll to position [194, 0]
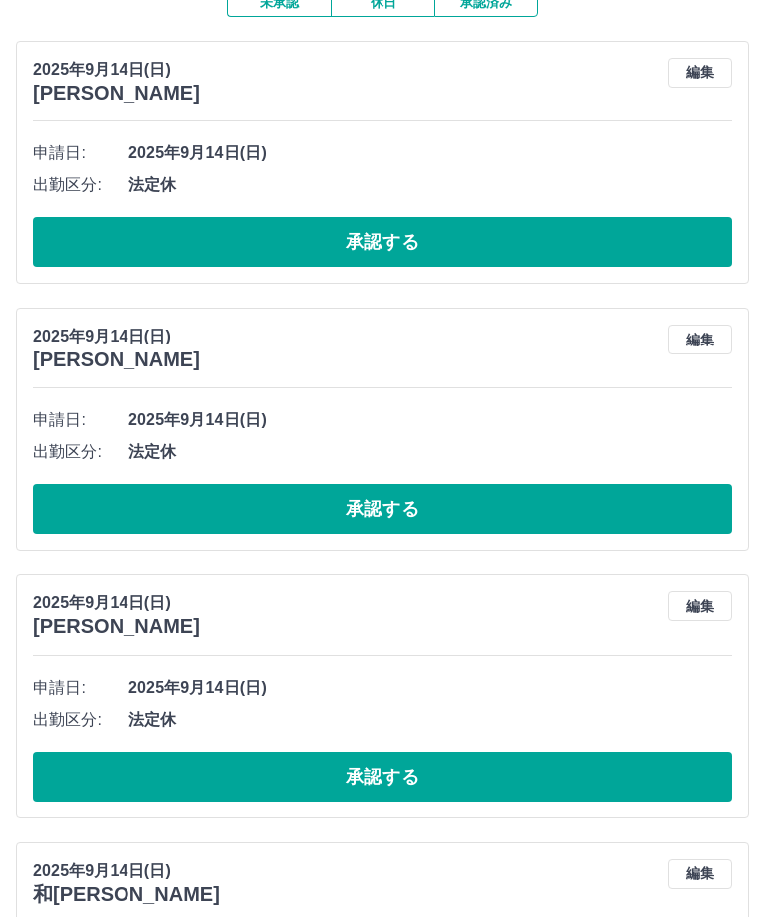
click at [468, 769] on button "承認する" at bounding box center [382, 777] width 699 height 50
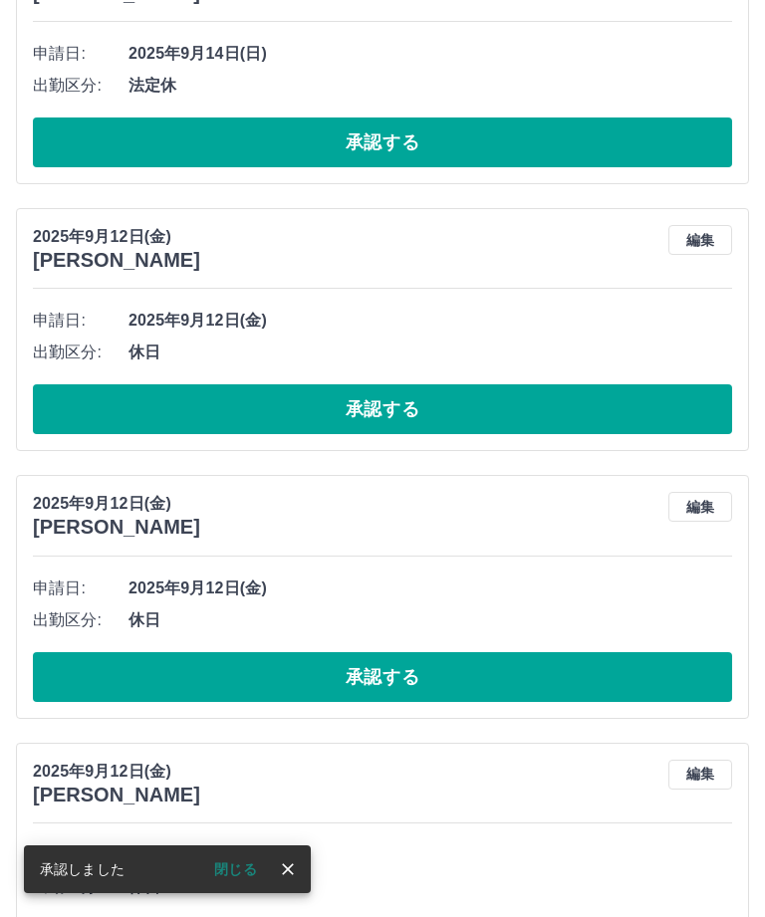
scroll to position [1121, 0]
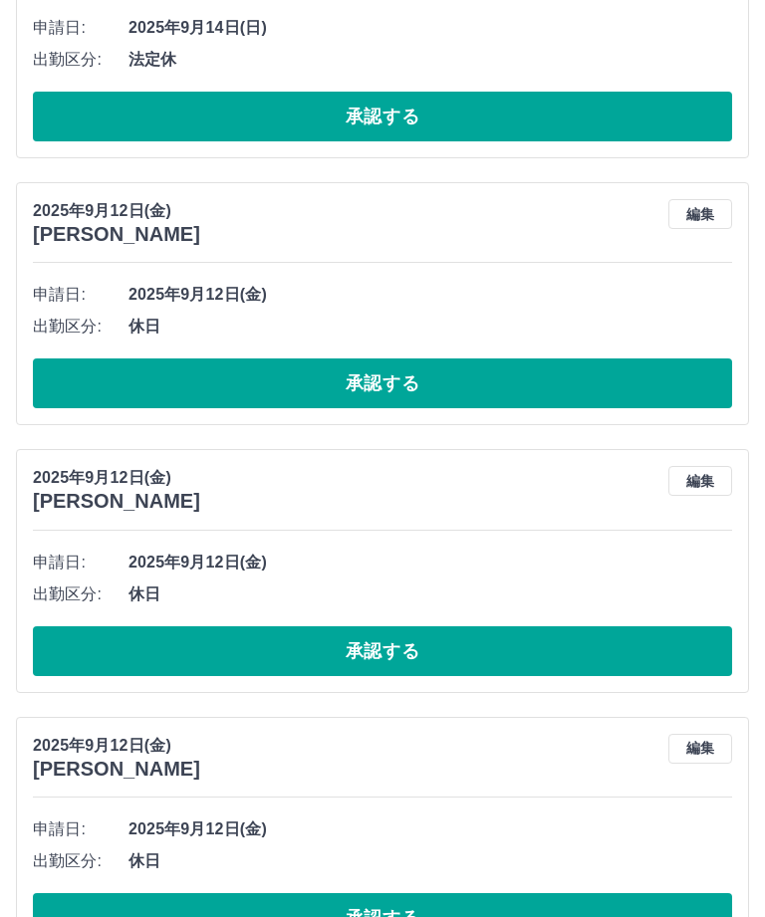
click at [523, 916] on button "承認する" at bounding box center [382, 918] width 699 height 50
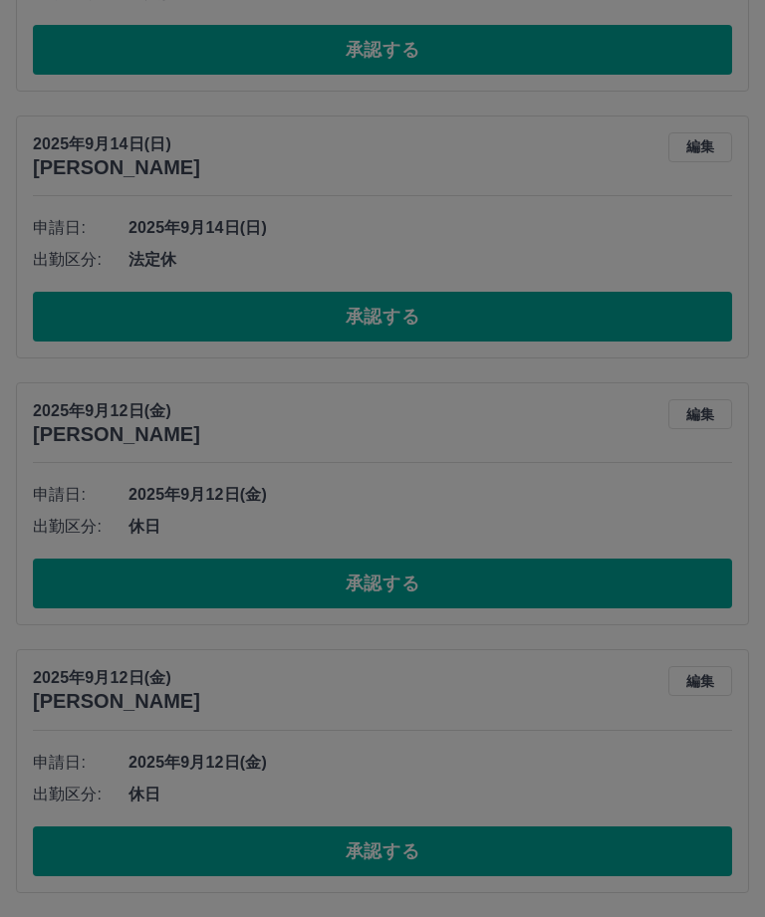
scroll to position [854, 0]
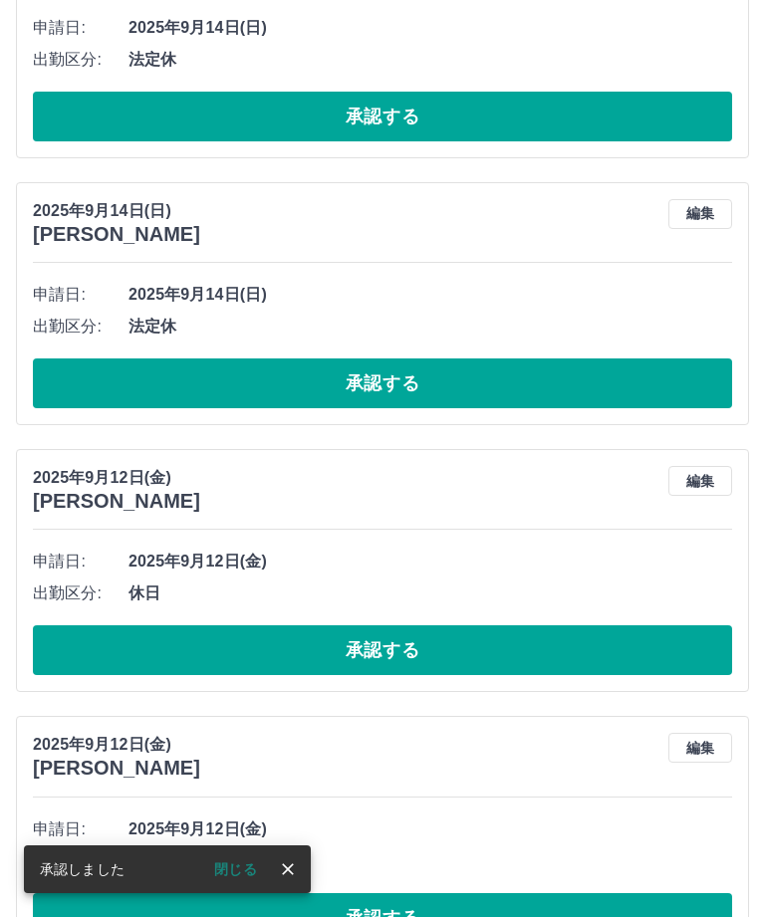
click at [571, 916] on button "承認する" at bounding box center [382, 918] width 699 height 50
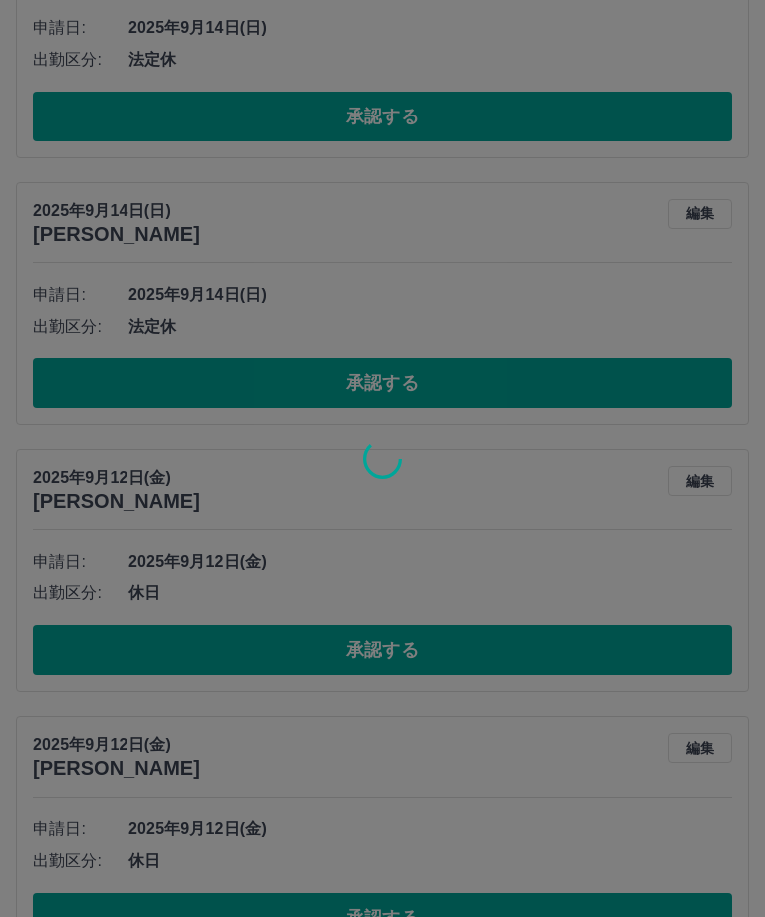
click at [518, 653] on div at bounding box center [382, 458] width 765 height 917
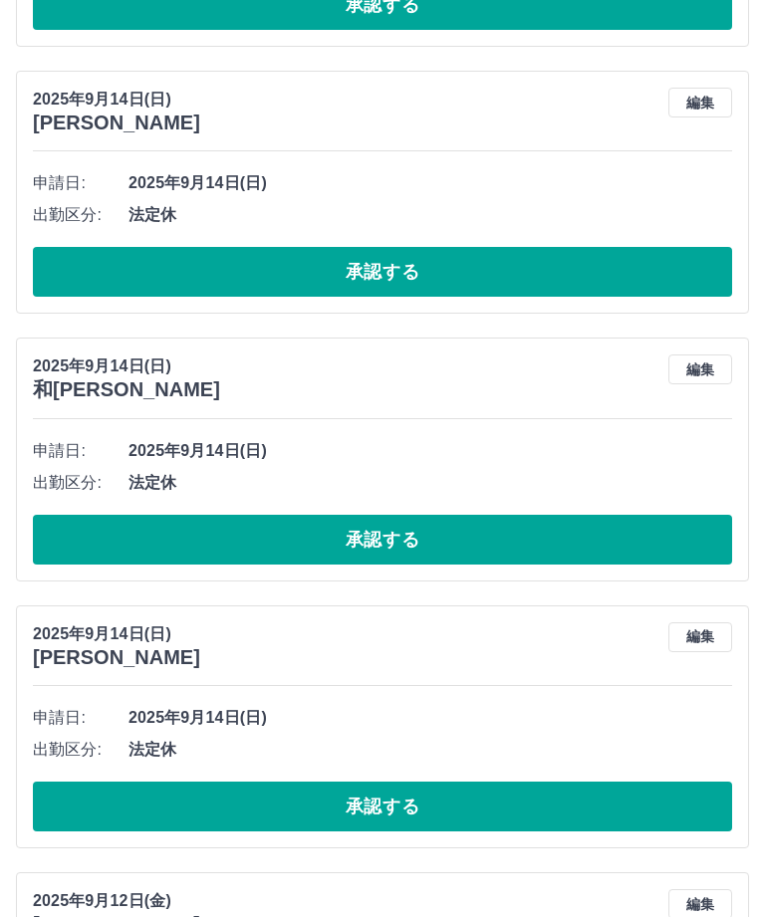
scroll to position [438, 0]
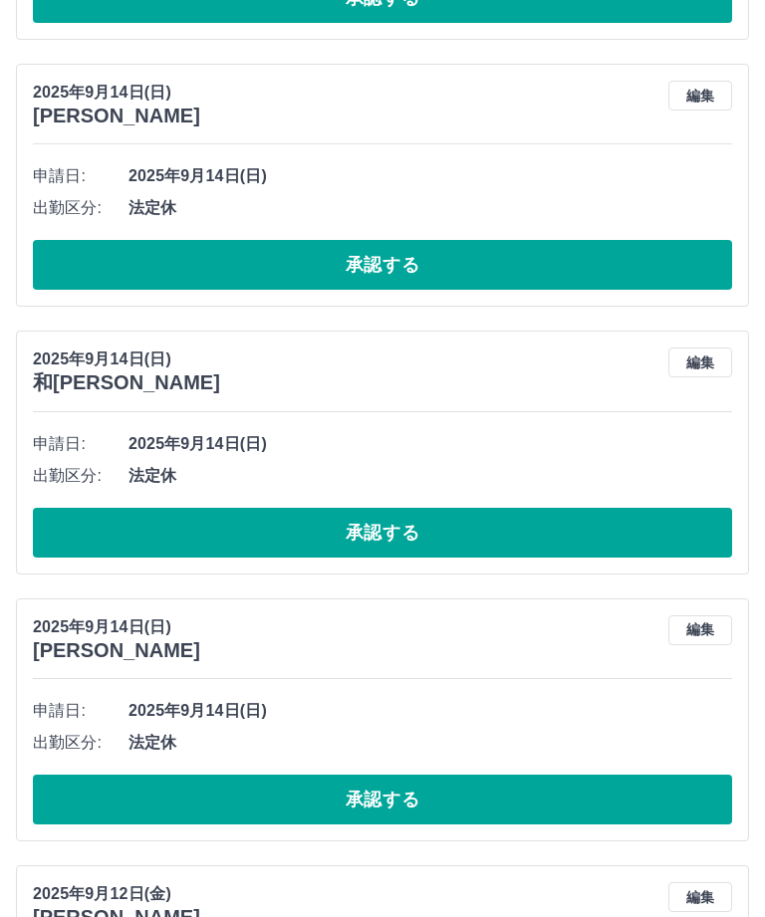
click at [549, 260] on button "承認する" at bounding box center [382, 265] width 699 height 50
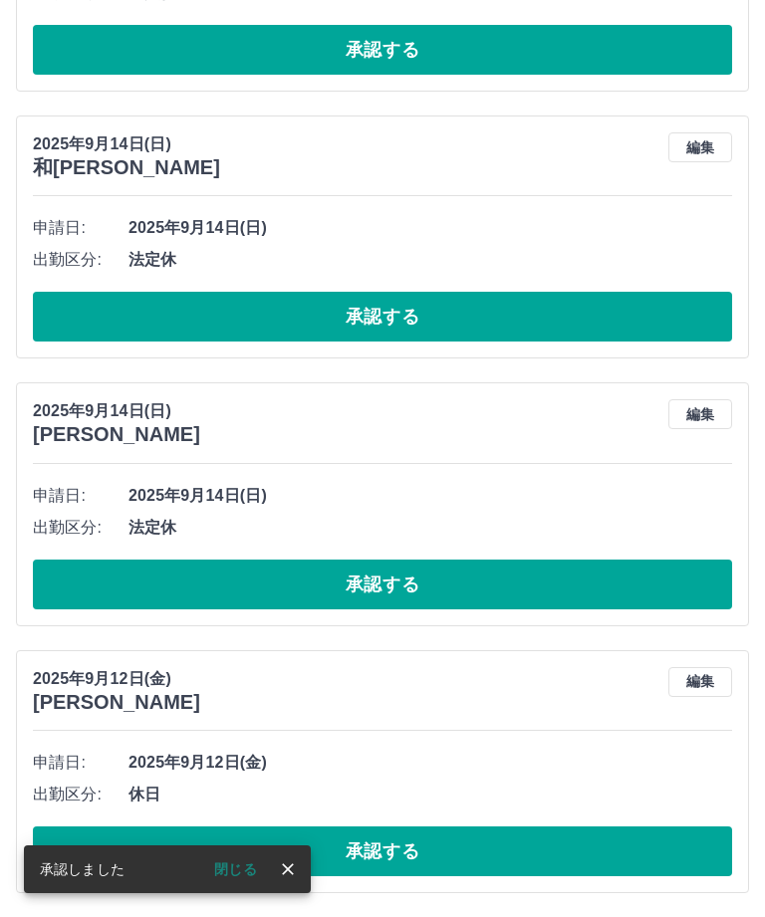
scroll to position [321, 0]
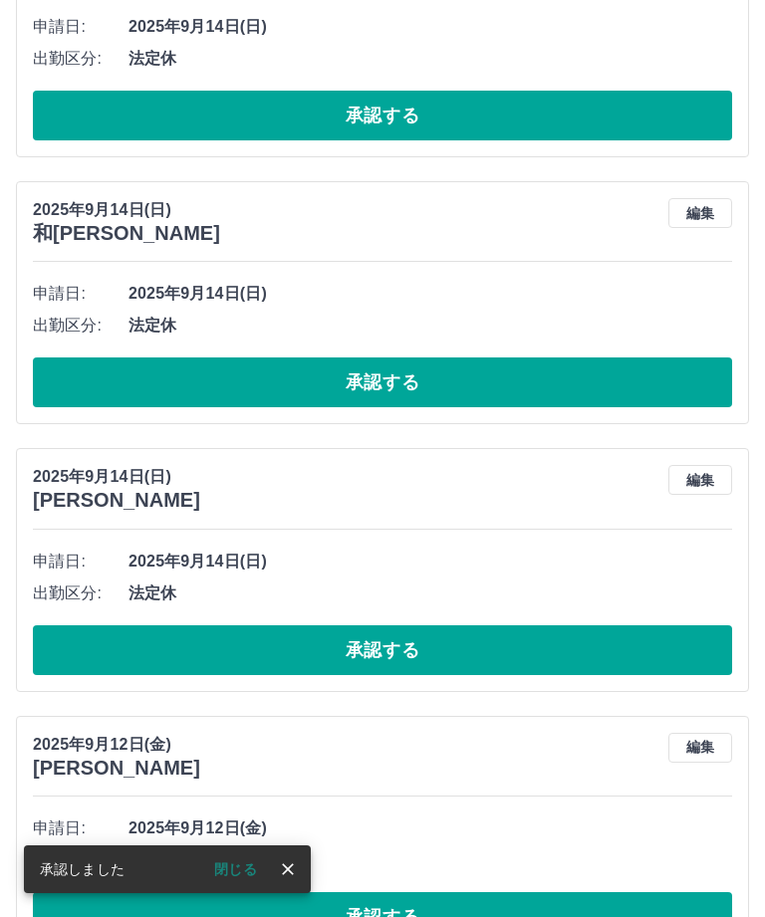
click at [548, 575] on div at bounding box center [382, 458] width 765 height 917
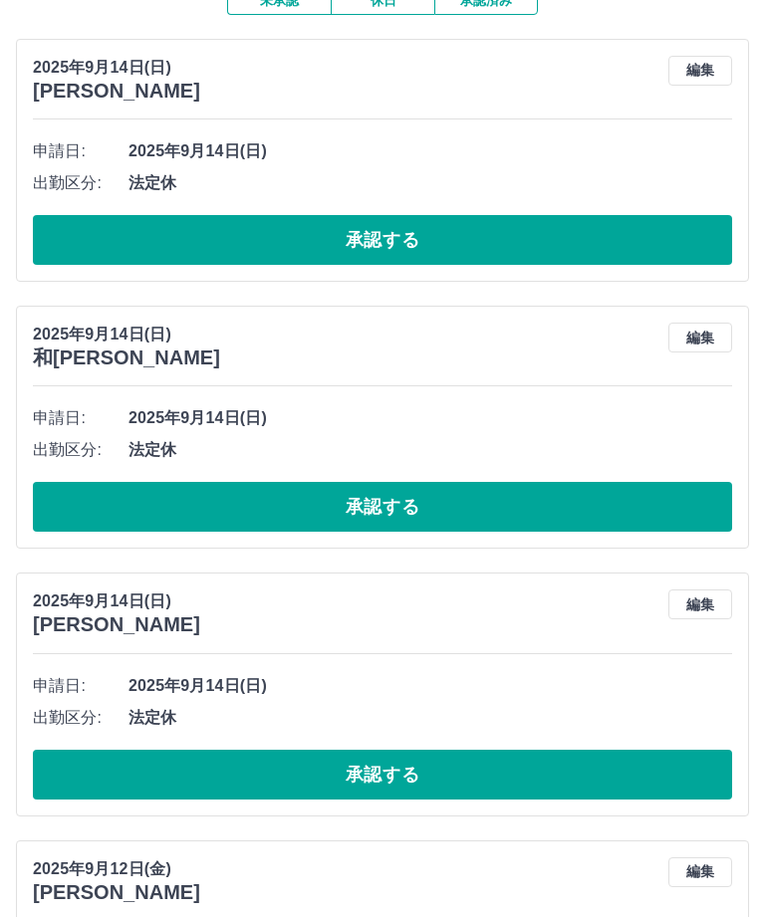
scroll to position [203, 0]
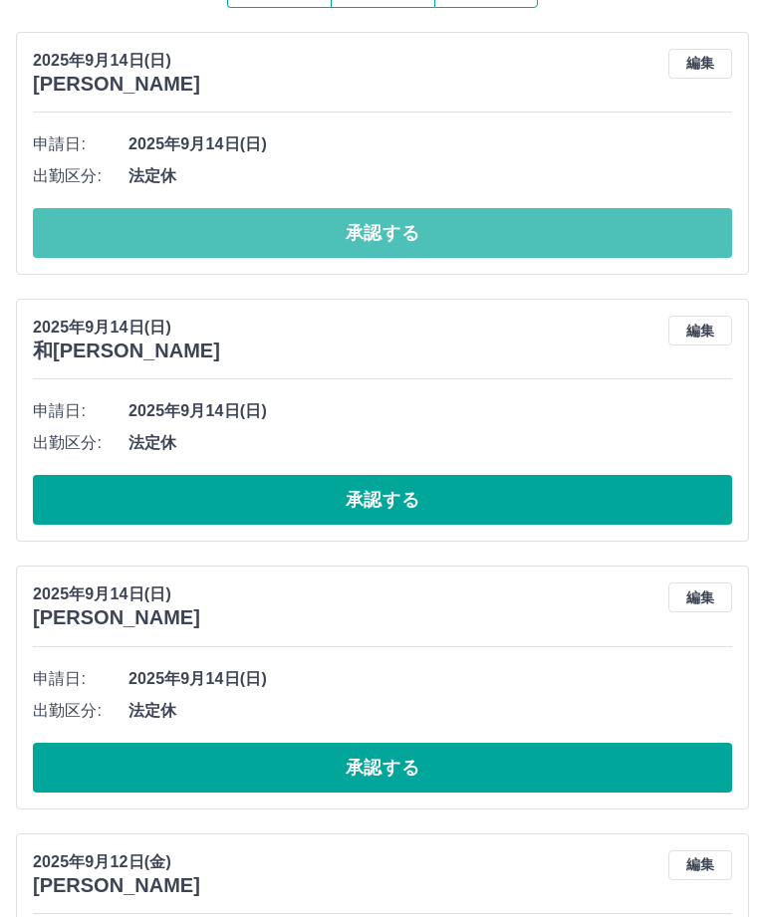
click at [577, 233] on button "承認する" at bounding box center [382, 233] width 699 height 50
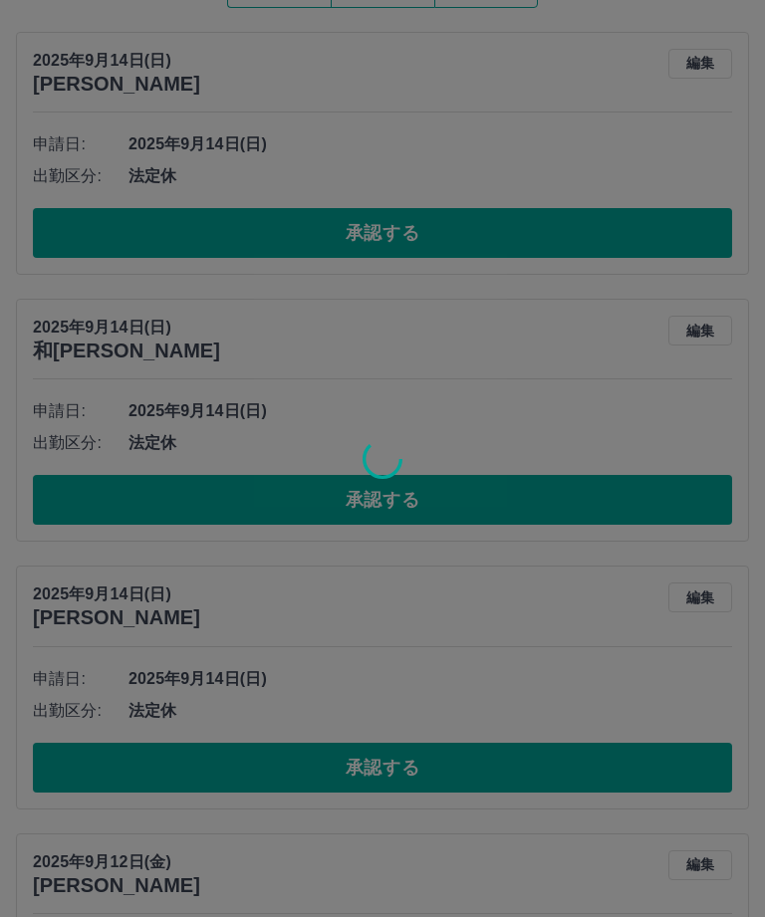
click at [541, 494] on div at bounding box center [382, 458] width 765 height 917
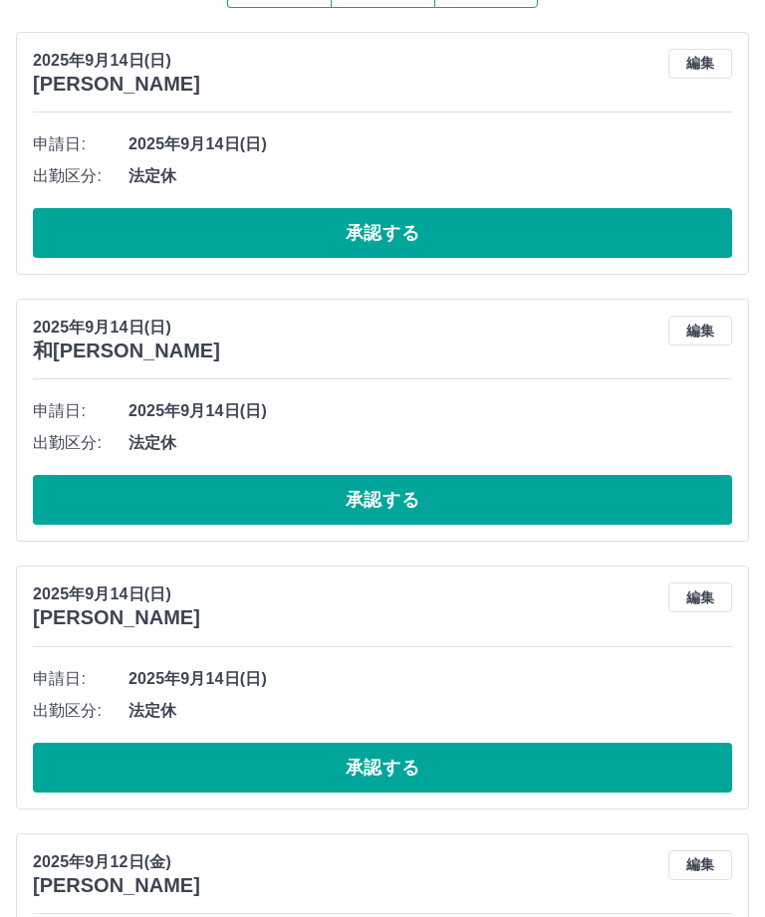
click at [498, 785] on button "承認する" at bounding box center [382, 768] width 699 height 50
click at [535, 523] on button "承認する" at bounding box center [382, 500] width 699 height 50
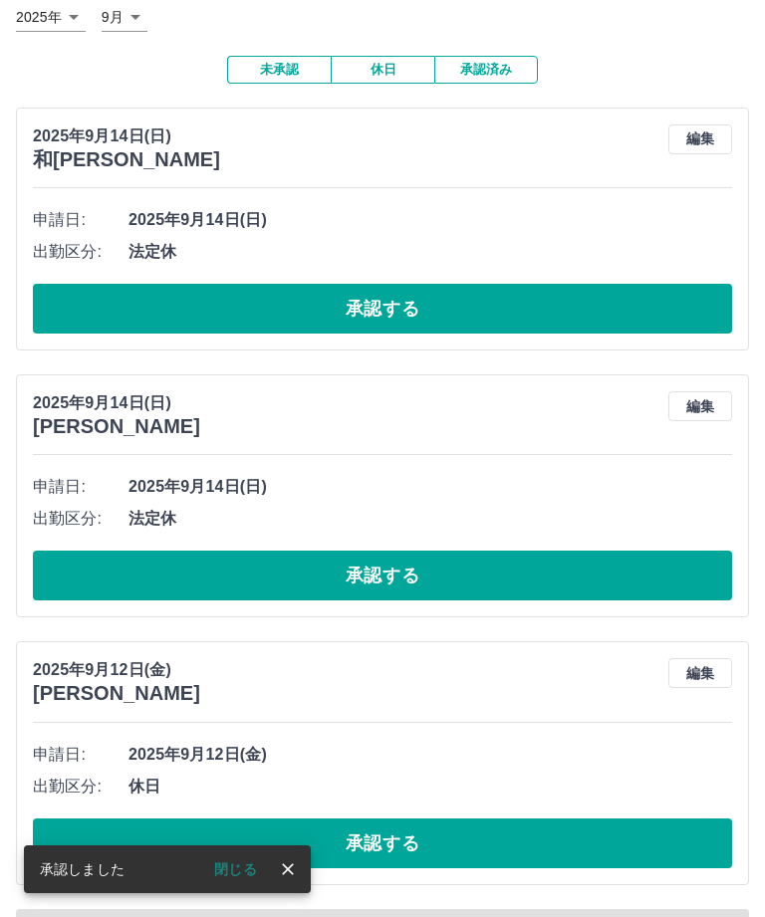
click at [560, 315] on button "承認する" at bounding box center [382, 309] width 699 height 50
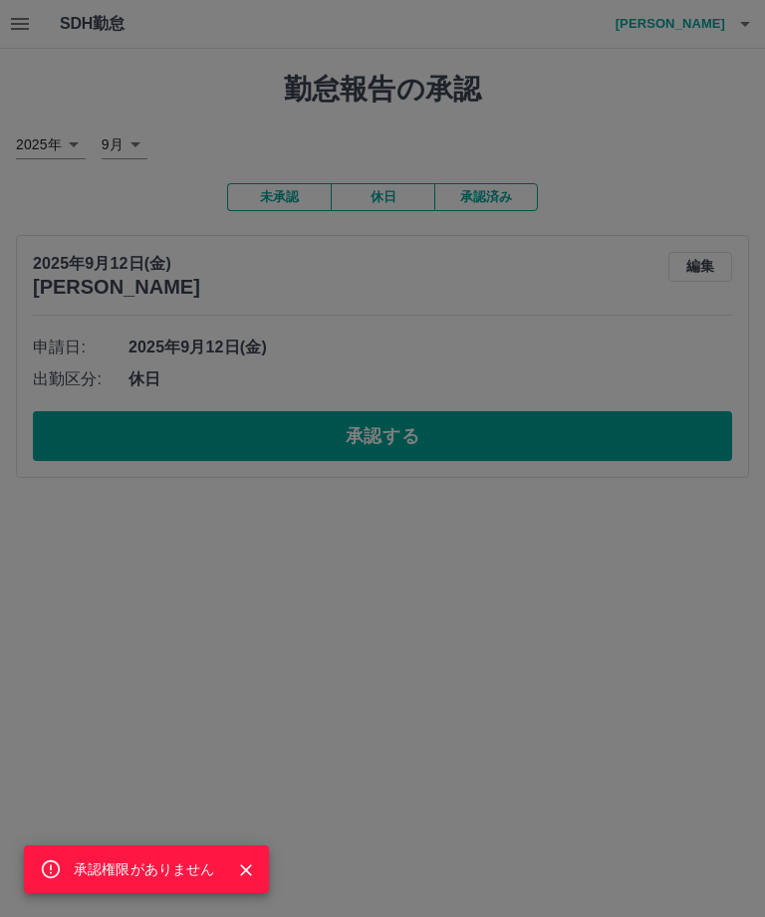
scroll to position [0, 0]
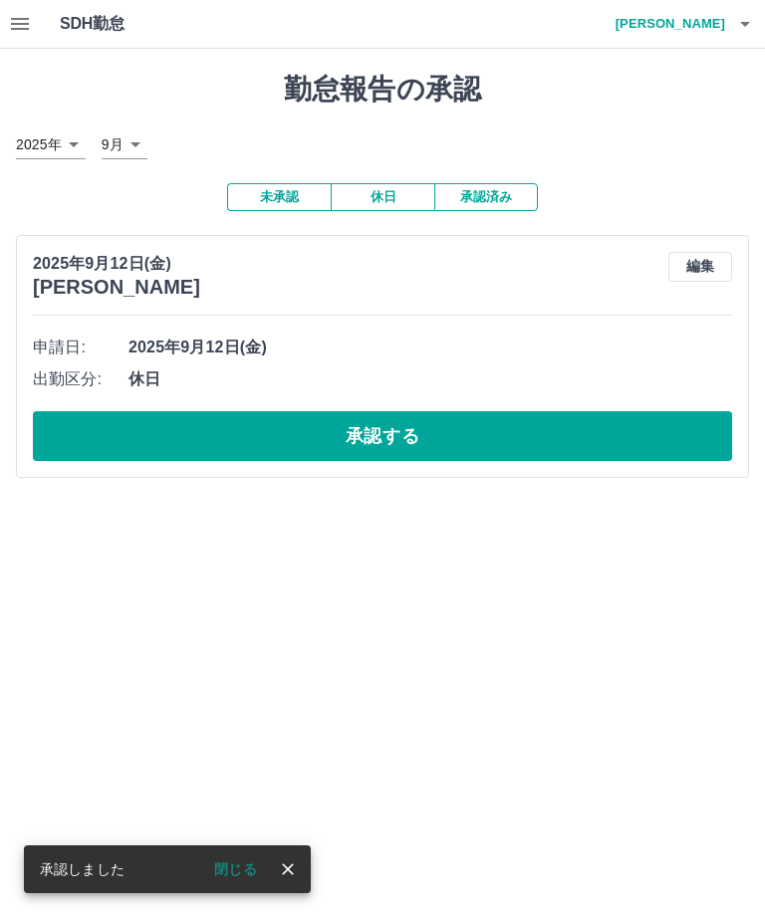
click at [561, 425] on button "承認する" at bounding box center [382, 436] width 699 height 50
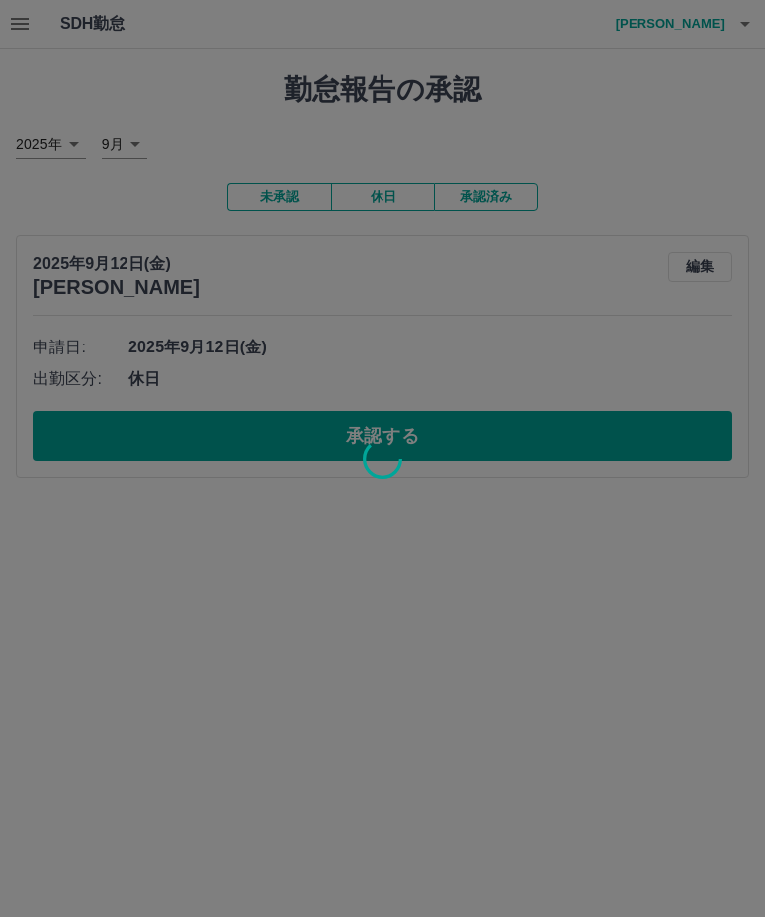
click at [371, 428] on div at bounding box center [382, 458] width 765 height 917
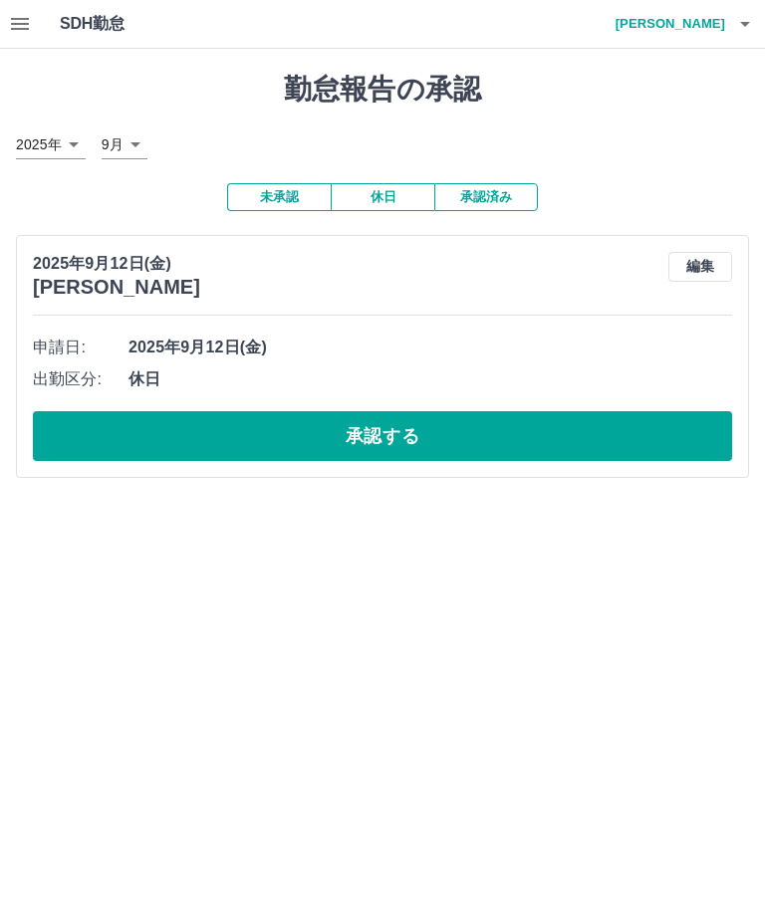
click at [266, 438] on button "承認する" at bounding box center [382, 436] width 699 height 50
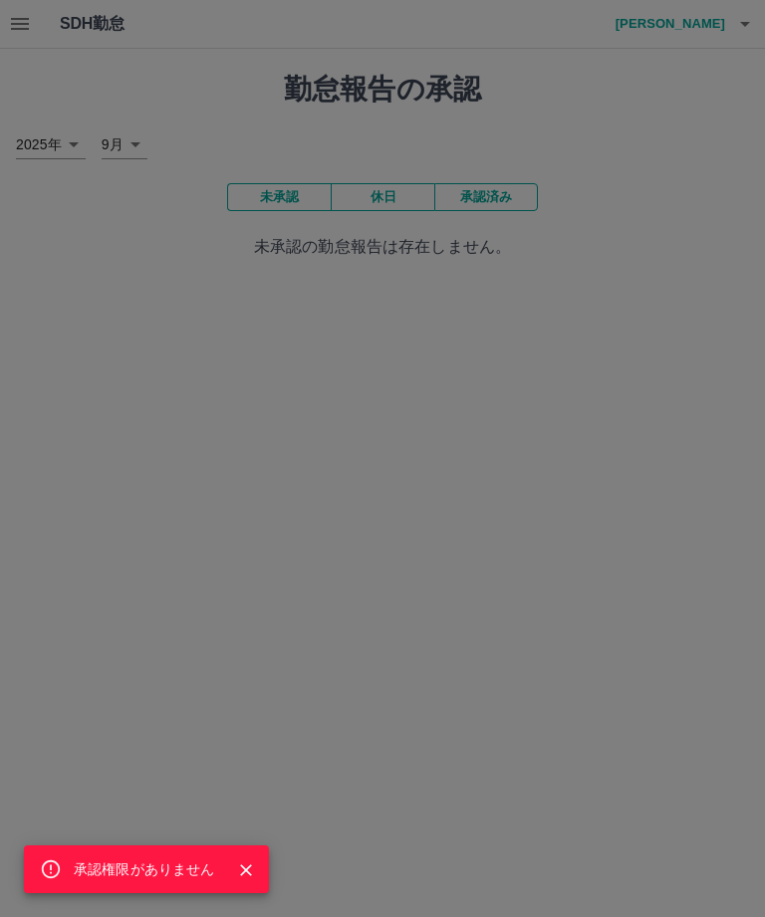
click at [70, 70] on div "承認権限がありません" at bounding box center [382, 458] width 765 height 917
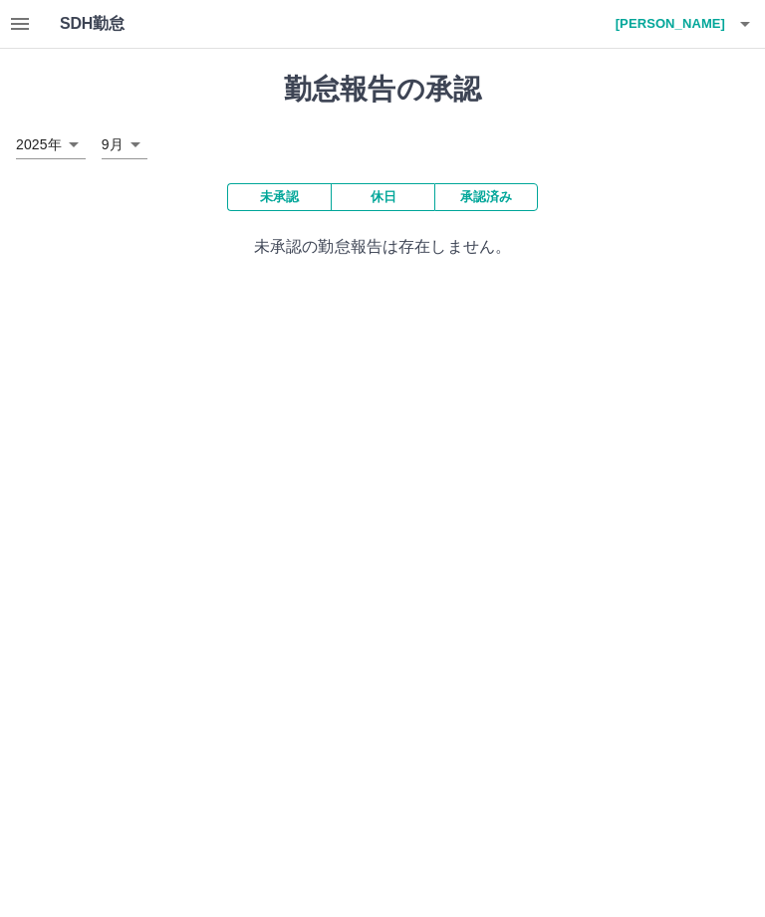
click at [16, 14] on icon "button" at bounding box center [20, 24] width 24 height 24
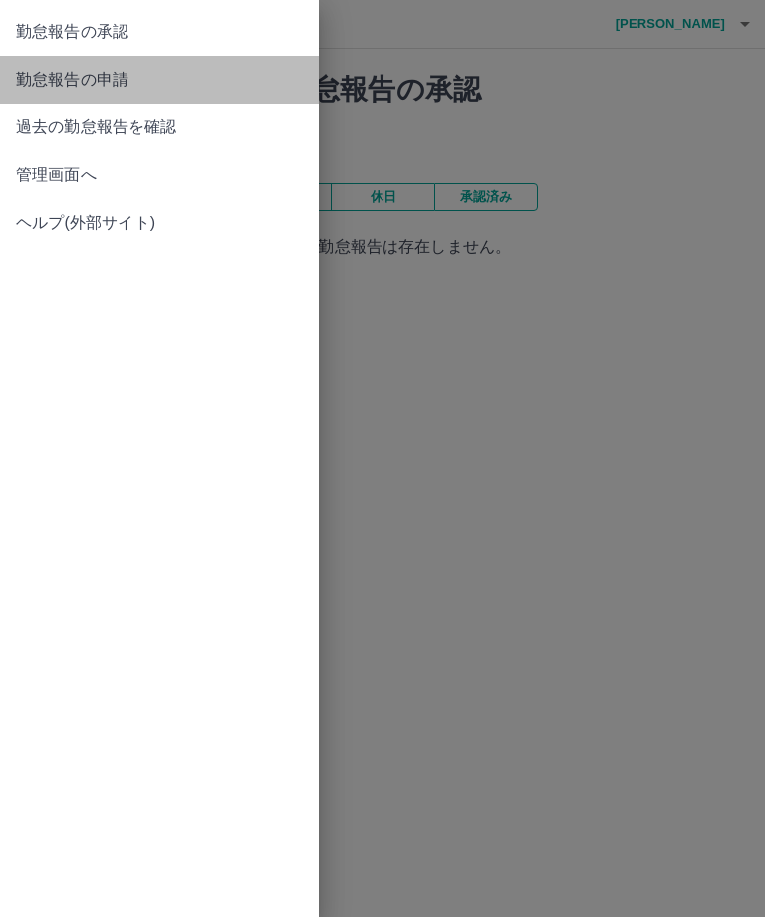
click at [133, 60] on link "勤怠報告の申請" at bounding box center [159, 80] width 319 height 48
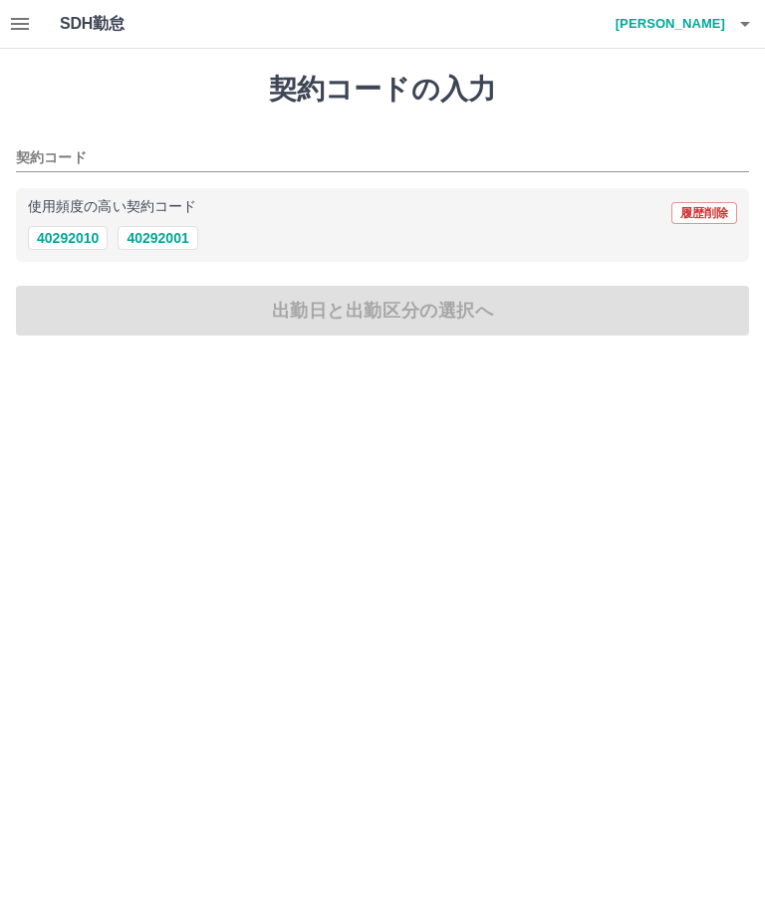
click at [73, 232] on button "40292010" at bounding box center [68, 238] width 80 height 24
type input "********"
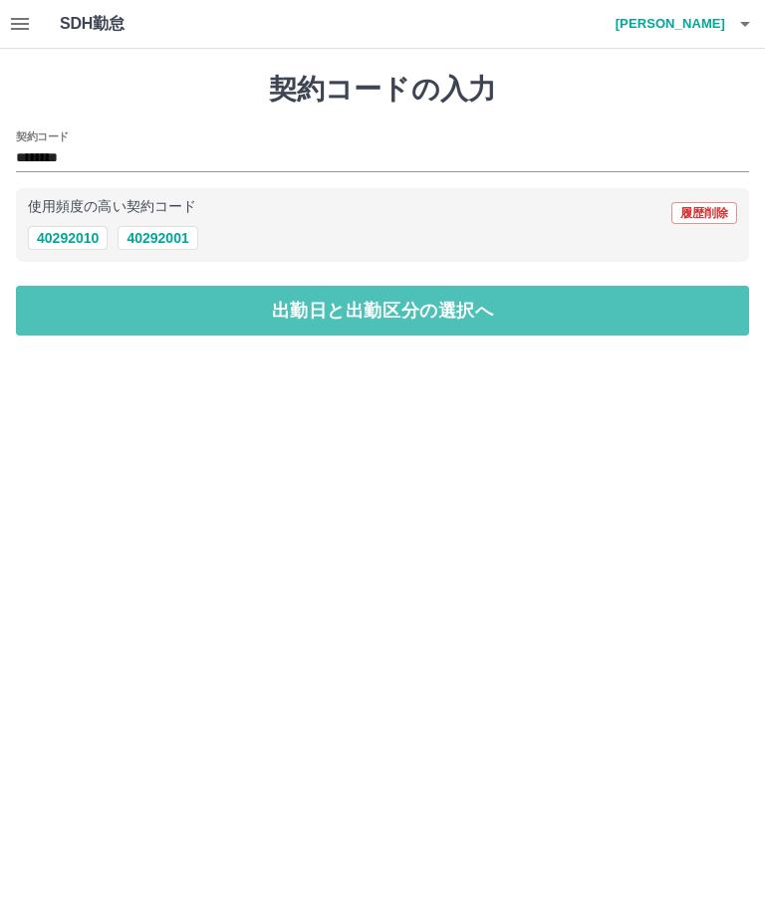
click at [545, 305] on button "出勤日と出勤区分の選択へ" at bounding box center [382, 311] width 733 height 50
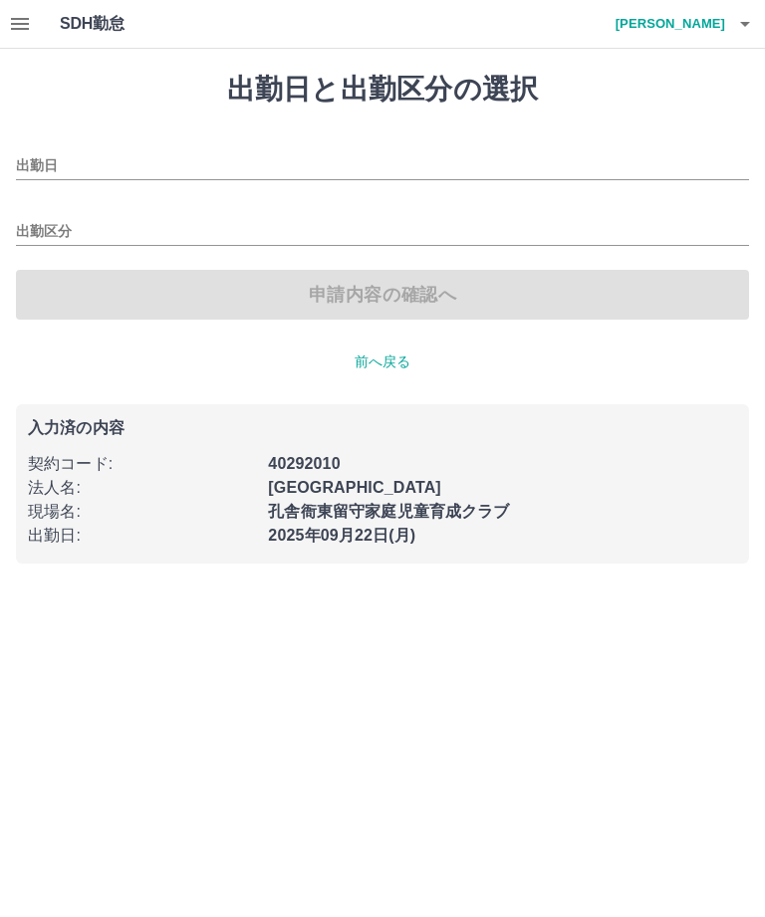
type input "**********"
click at [63, 226] on input "出勤区分" at bounding box center [382, 232] width 733 height 25
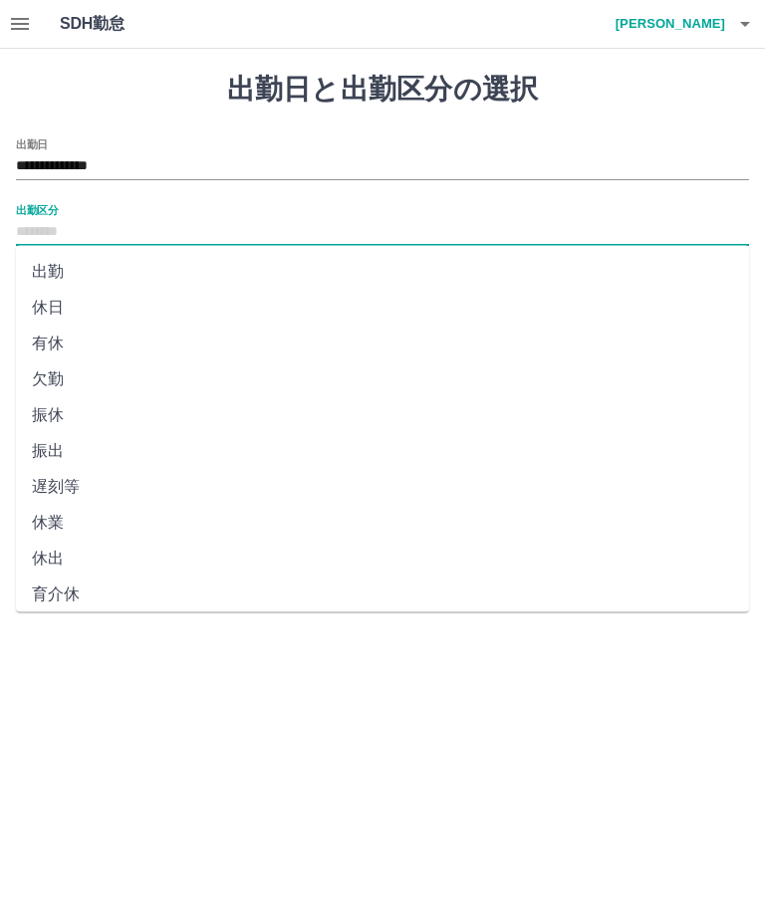
click at [76, 264] on li "出勤" at bounding box center [382, 272] width 733 height 36
type input "**"
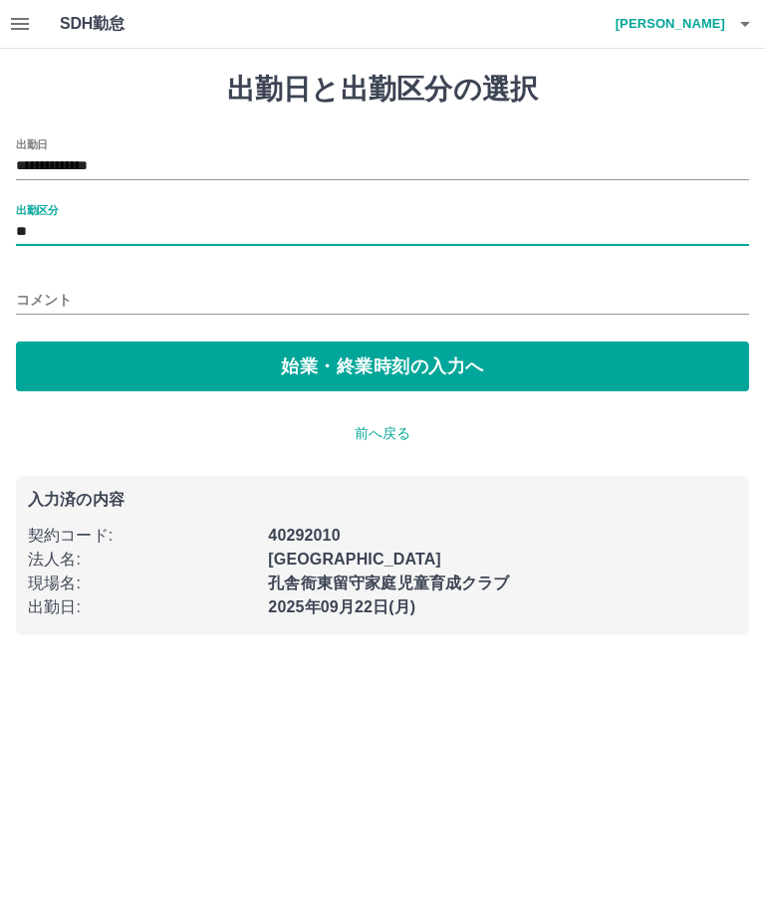
click at [331, 352] on button "始業・終業時刻の入力へ" at bounding box center [382, 366] width 733 height 50
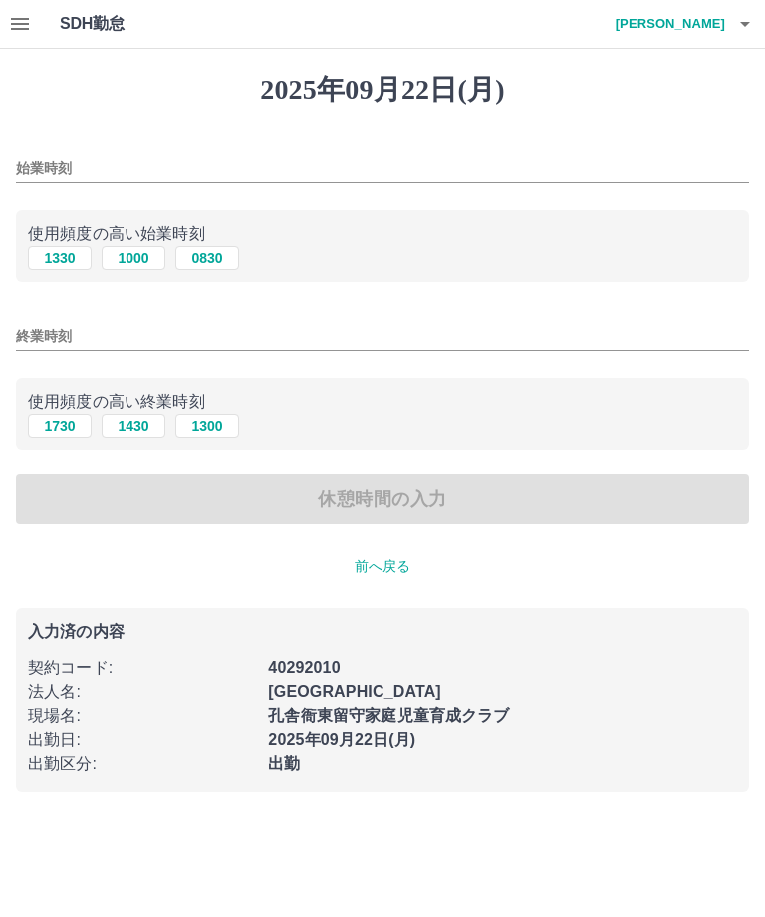
click at [49, 166] on input "始業時刻" at bounding box center [382, 168] width 733 height 29
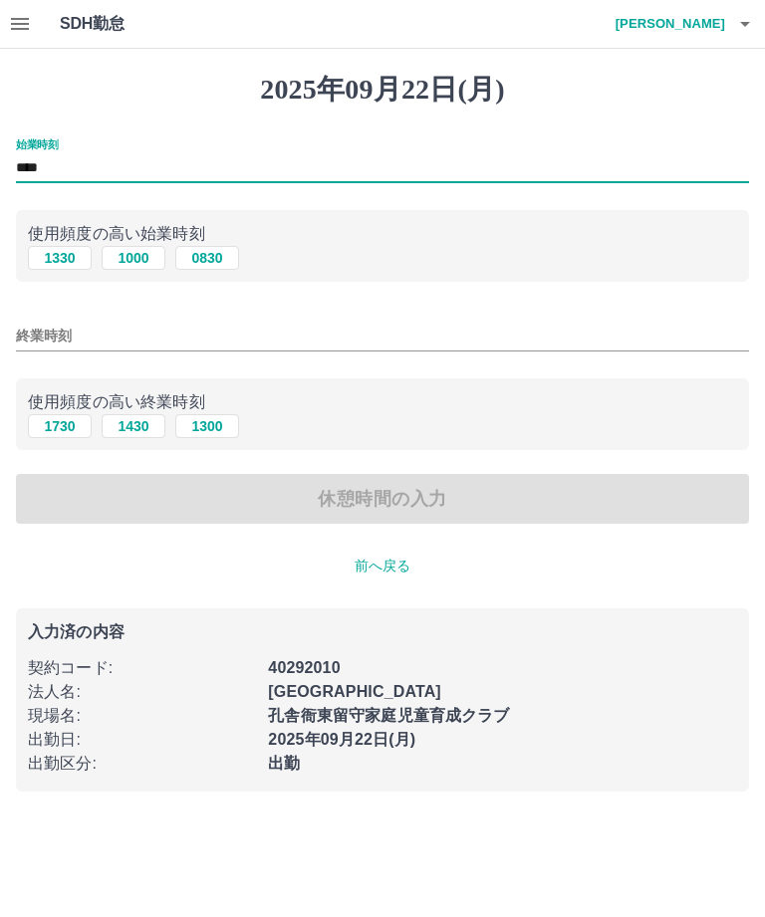
type input "****"
click at [114, 338] on input "終業時刻" at bounding box center [382, 336] width 733 height 29
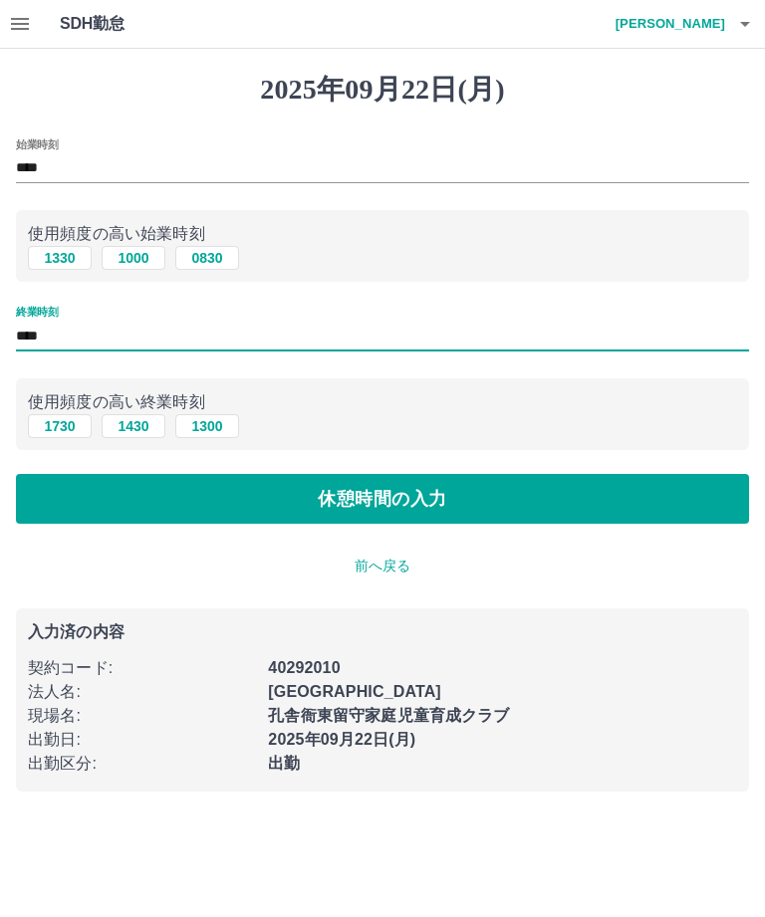
type input "****"
click at [499, 497] on button "休憩時間の入力" at bounding box center [382, 499] width 733 height 50
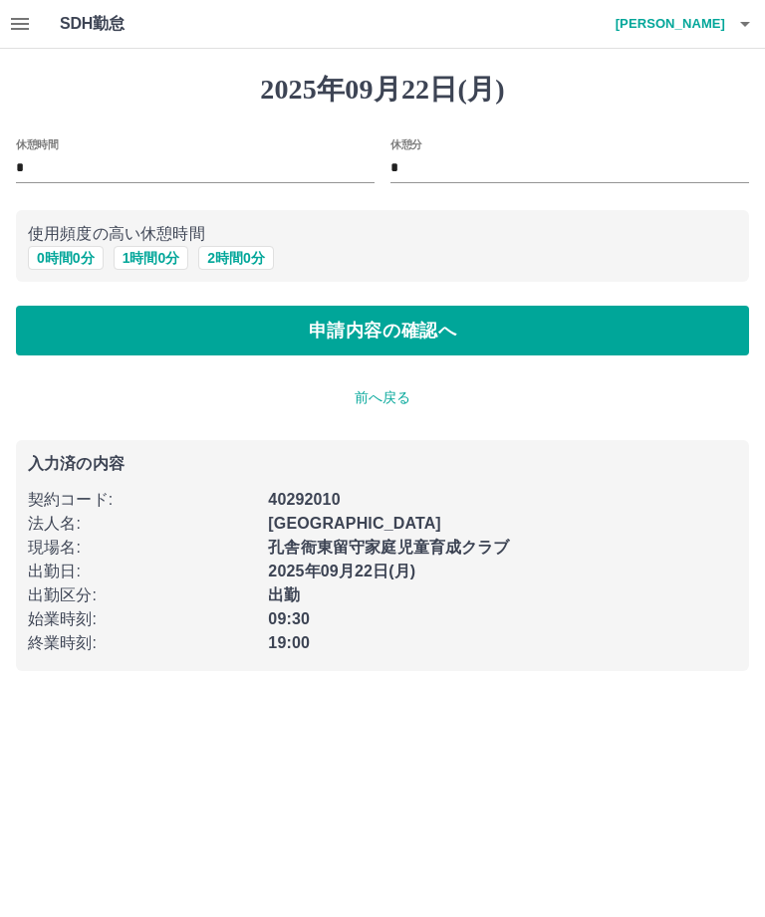
click at [133, 161] on input "*" at bounding box center [195, 168] width 358 height 29
type input "*"
click at [439, 176] on input "*" at bounding box center [569, 168] width 358 height 29
type input "**"
